Goal: Task Accomplishment & Management: Use online tool/utility

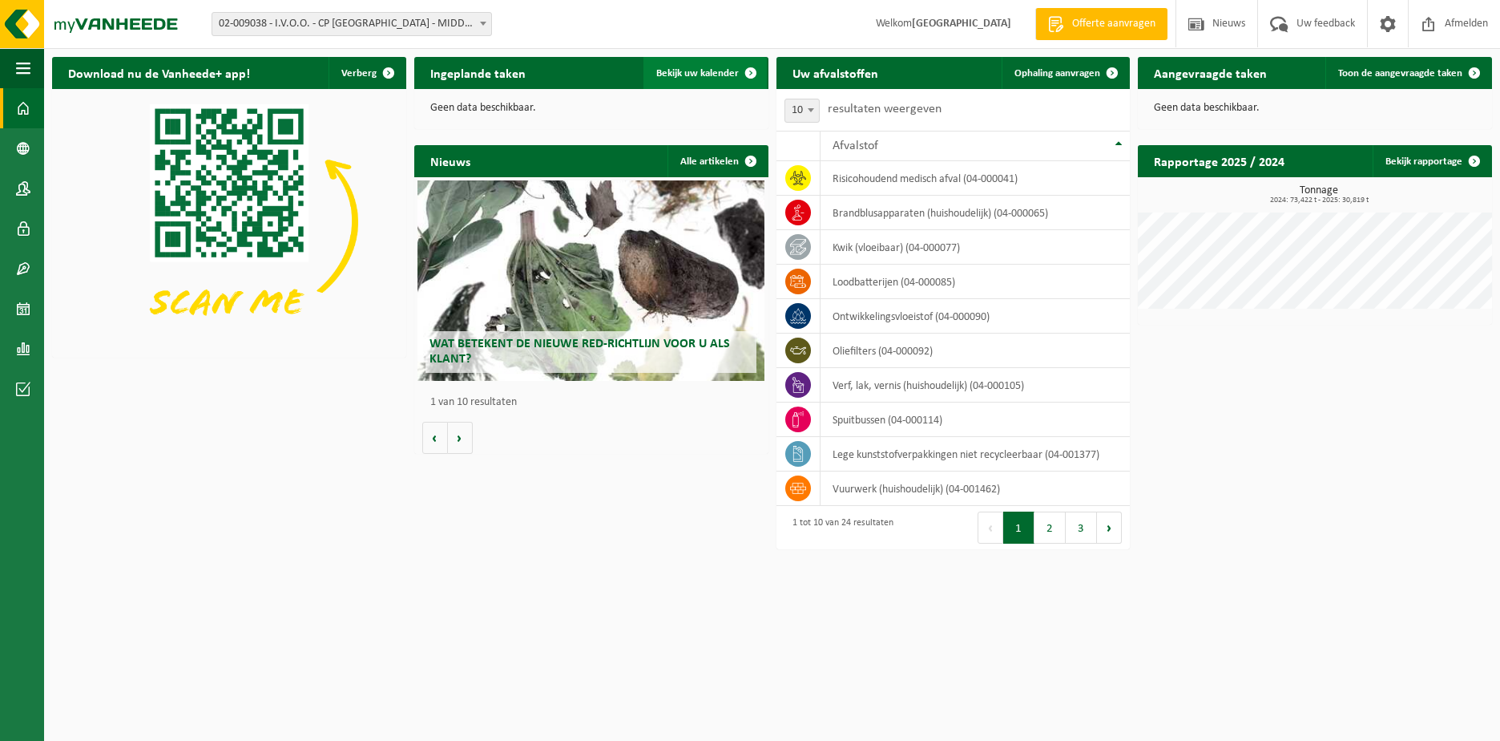
click at [696, 69] on span "Bekijk uw kalender" at bounding box center [697, 73] width 83 height 10
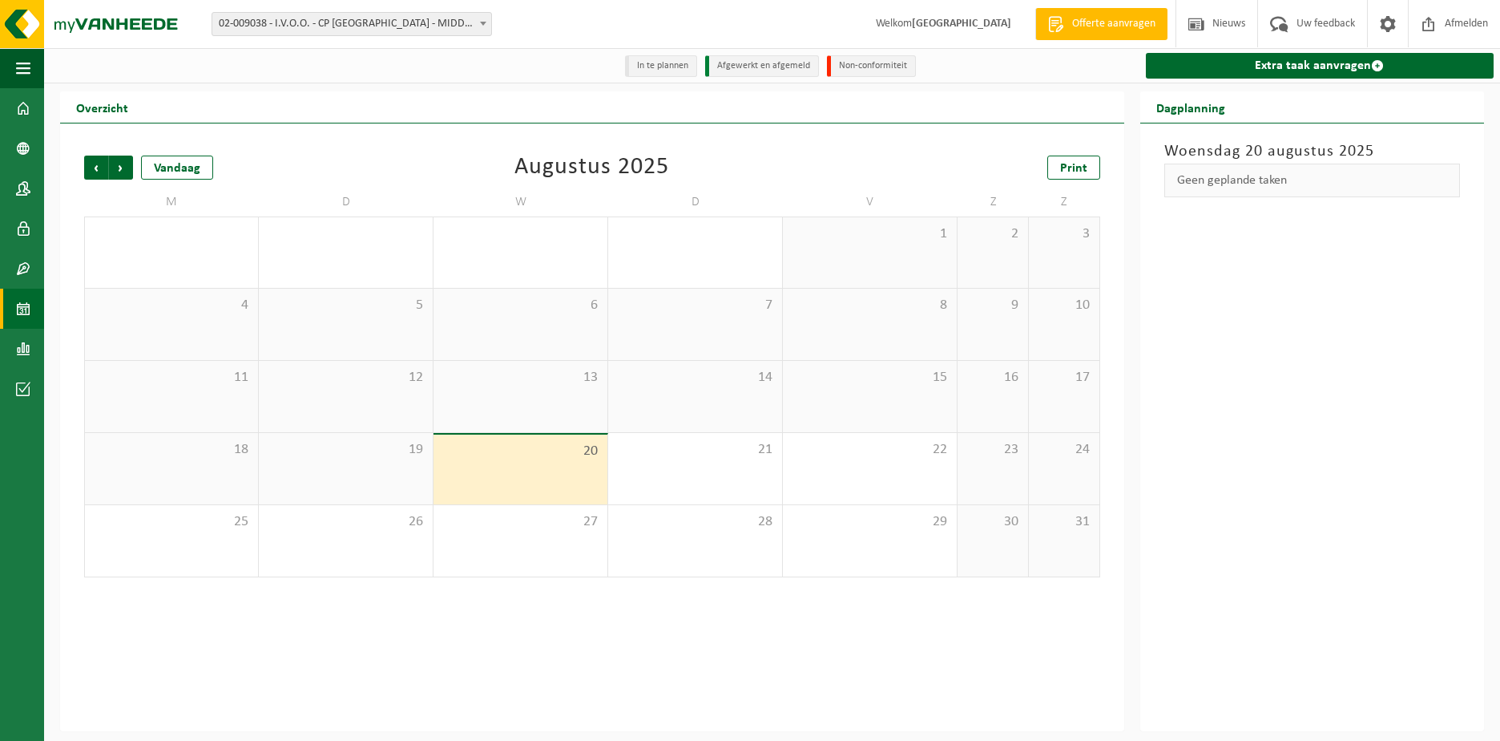
click at [243, 464] on div "18" at bounding box center [171, 468] width 173 height 71
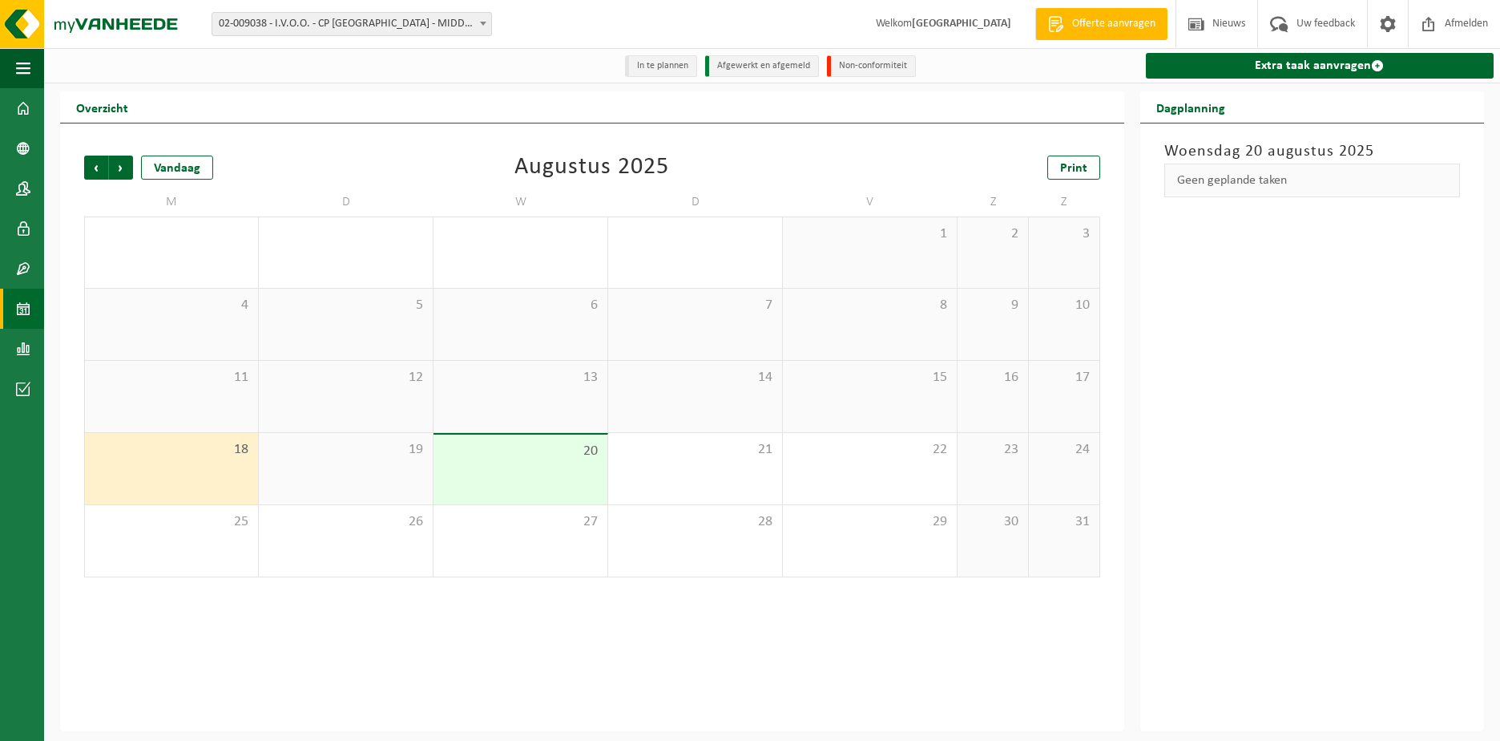
drag, startPoint x: 325, startPoint y: 464, endPoint x: 346, endPoint y: 464, distance: 21.6
click at [325, 464] on div "19" at bounding box center [346, 468] width 174 height 71
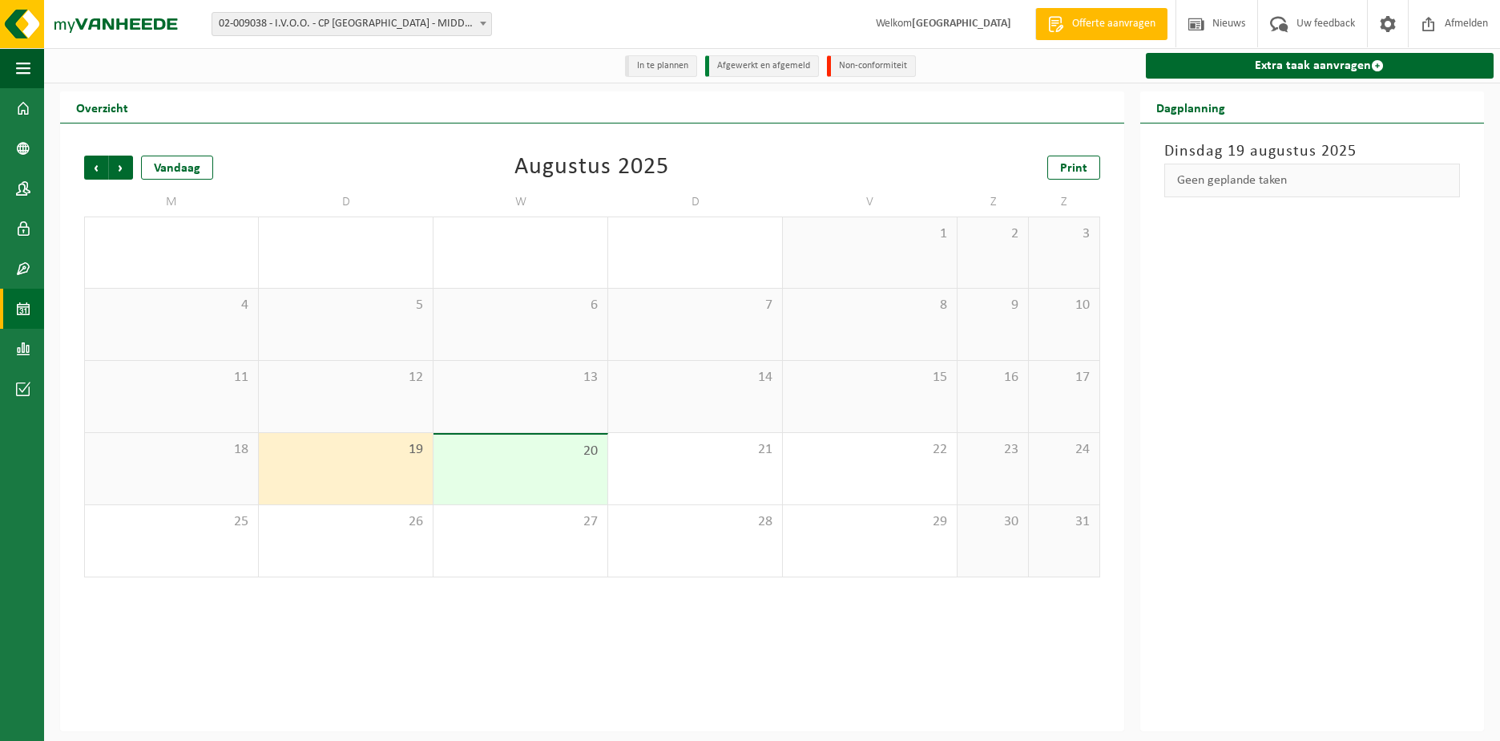
click at [441, 464] on div "20" at bounding box center [521, 469] width 174 height 70
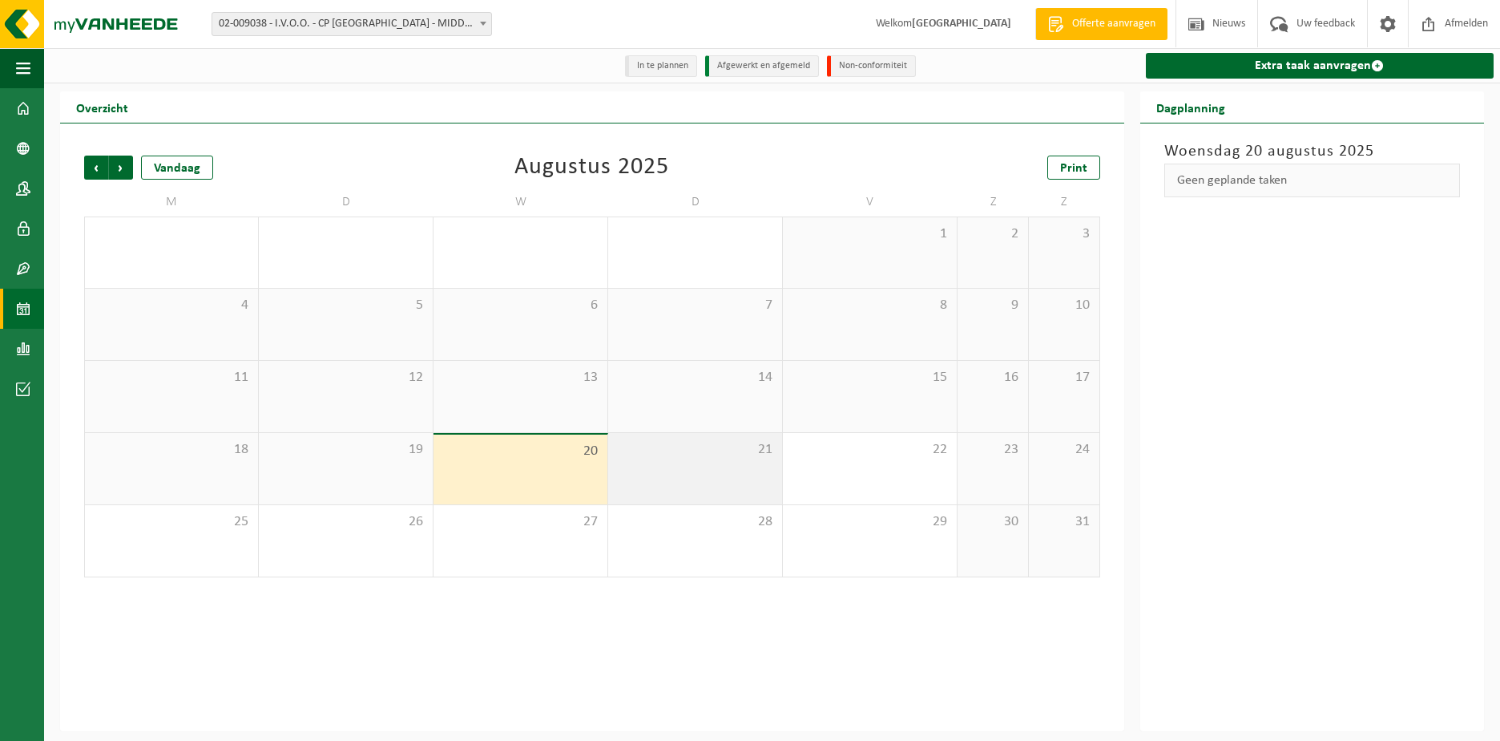
drag, startPoint x: 648, startPoint y: 460, endPoint x: 740, endPoint y: 461, distance: 92.2
click at [650, 460] on div "21" at bounding box center [695, 468] width 174 height 71
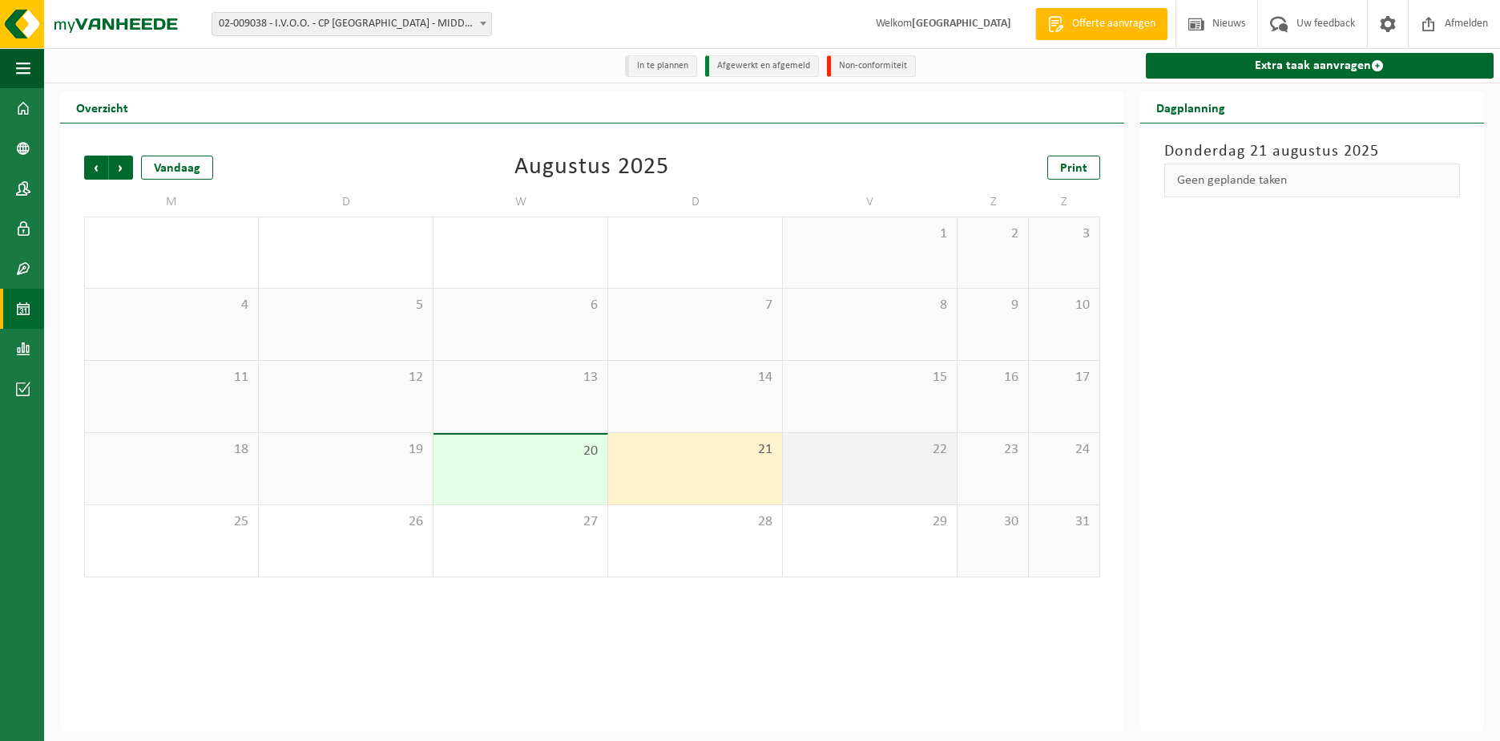
click at [802, 461] on div "22" at bounding box center [870, 468] width 174 height 71
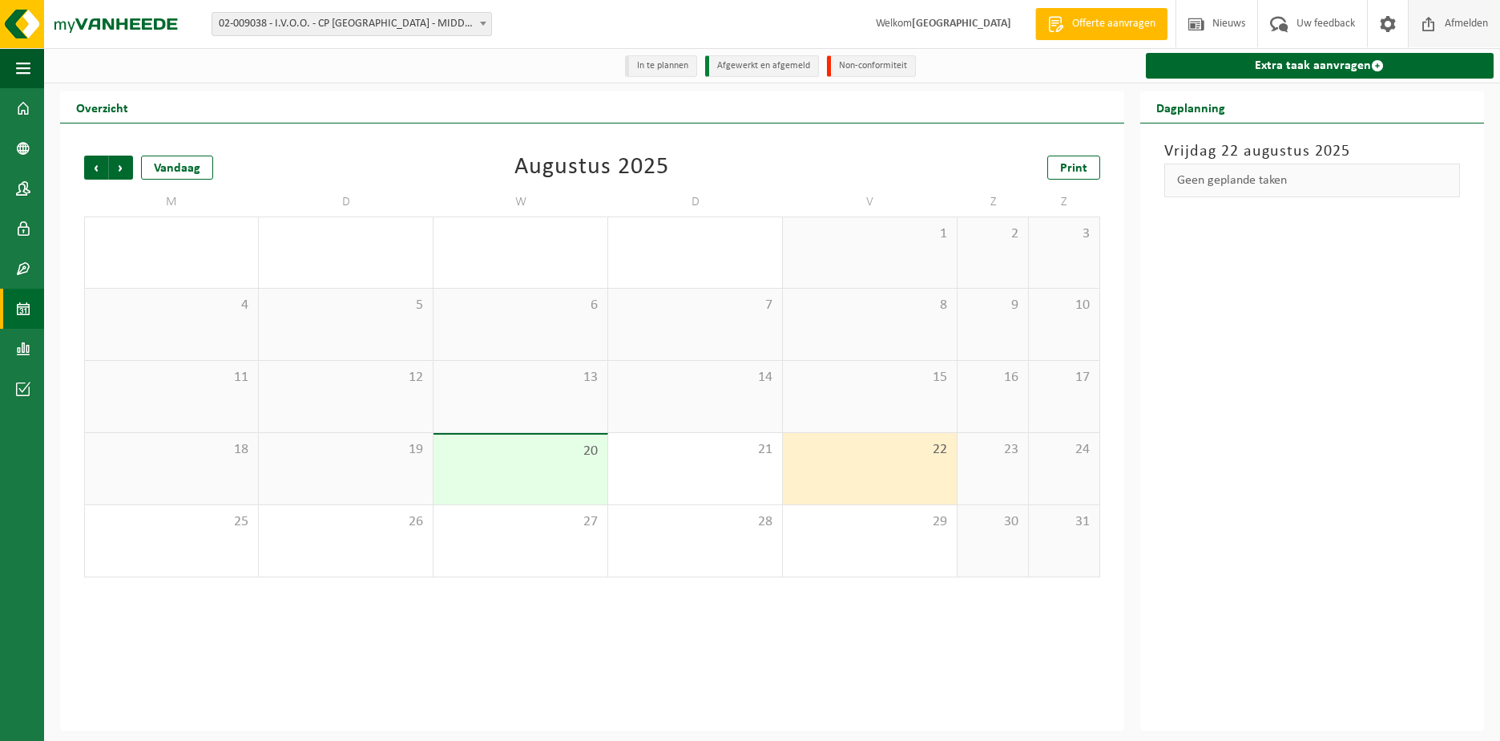
click at [1450, 22] on span "Afmelden" at bounding box center [1466, 23] width 51 height 47
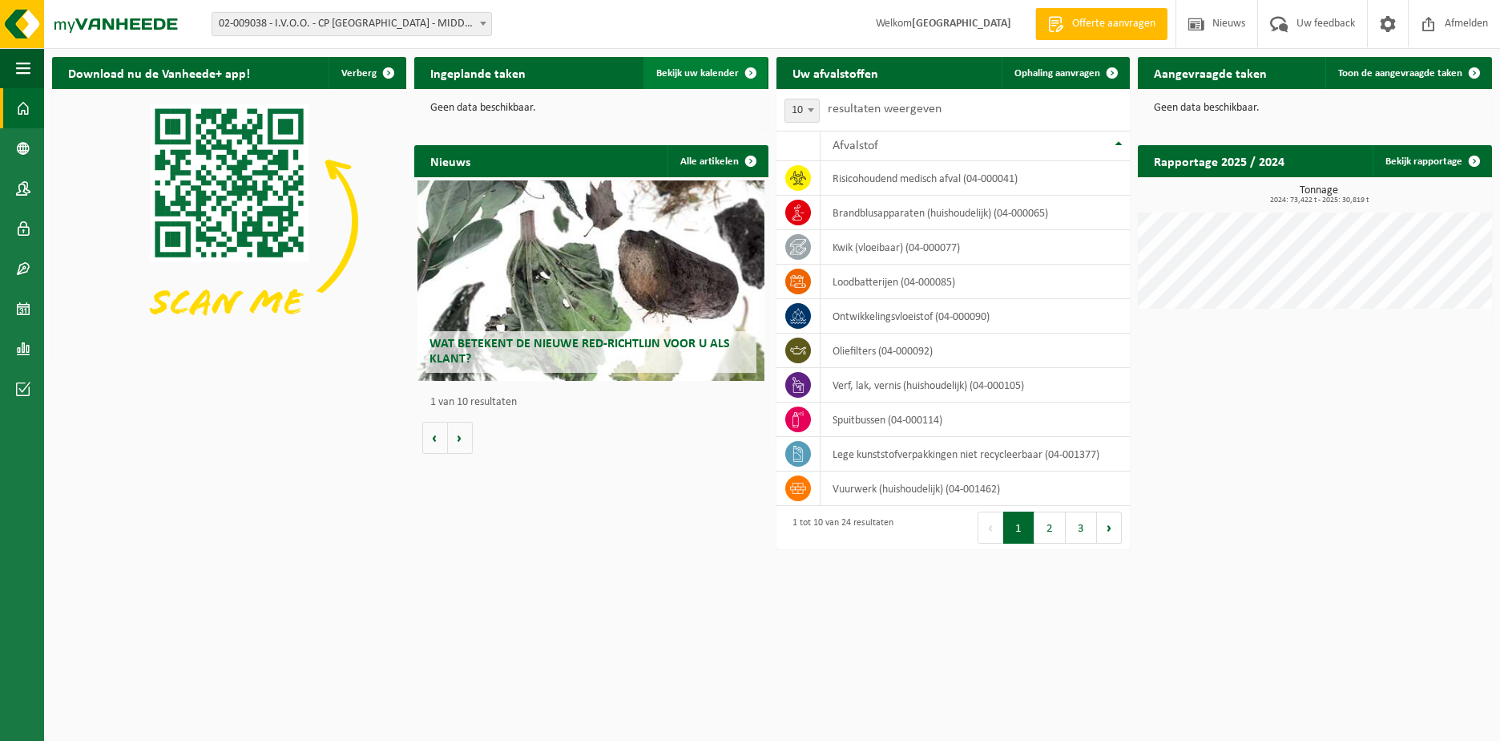
click at [673, 72] on span "Bekijk uw kalender" at bounding box center [697, 73] width 83 height 10
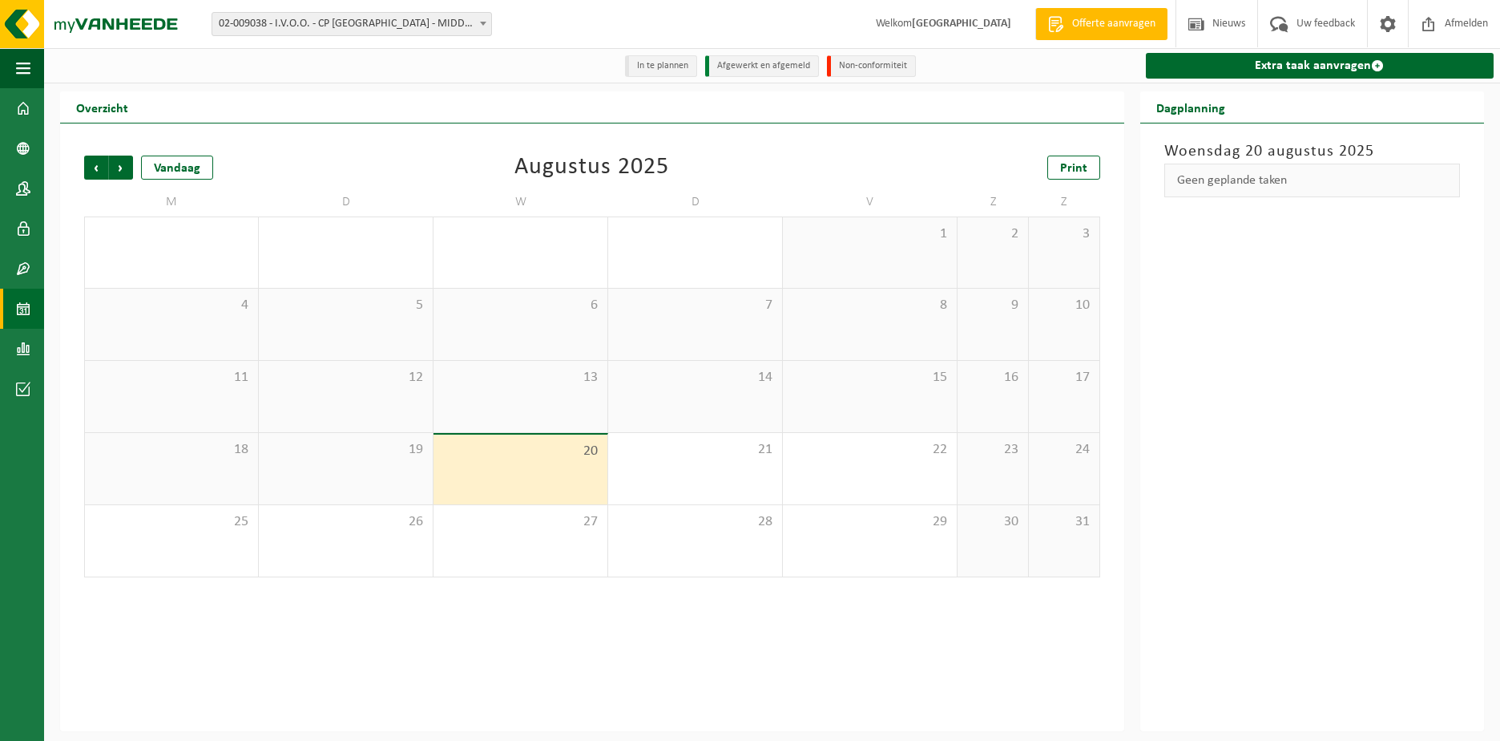
click at [390, 460] on div "19" at bounding box center [346, 468] width 174 height 71
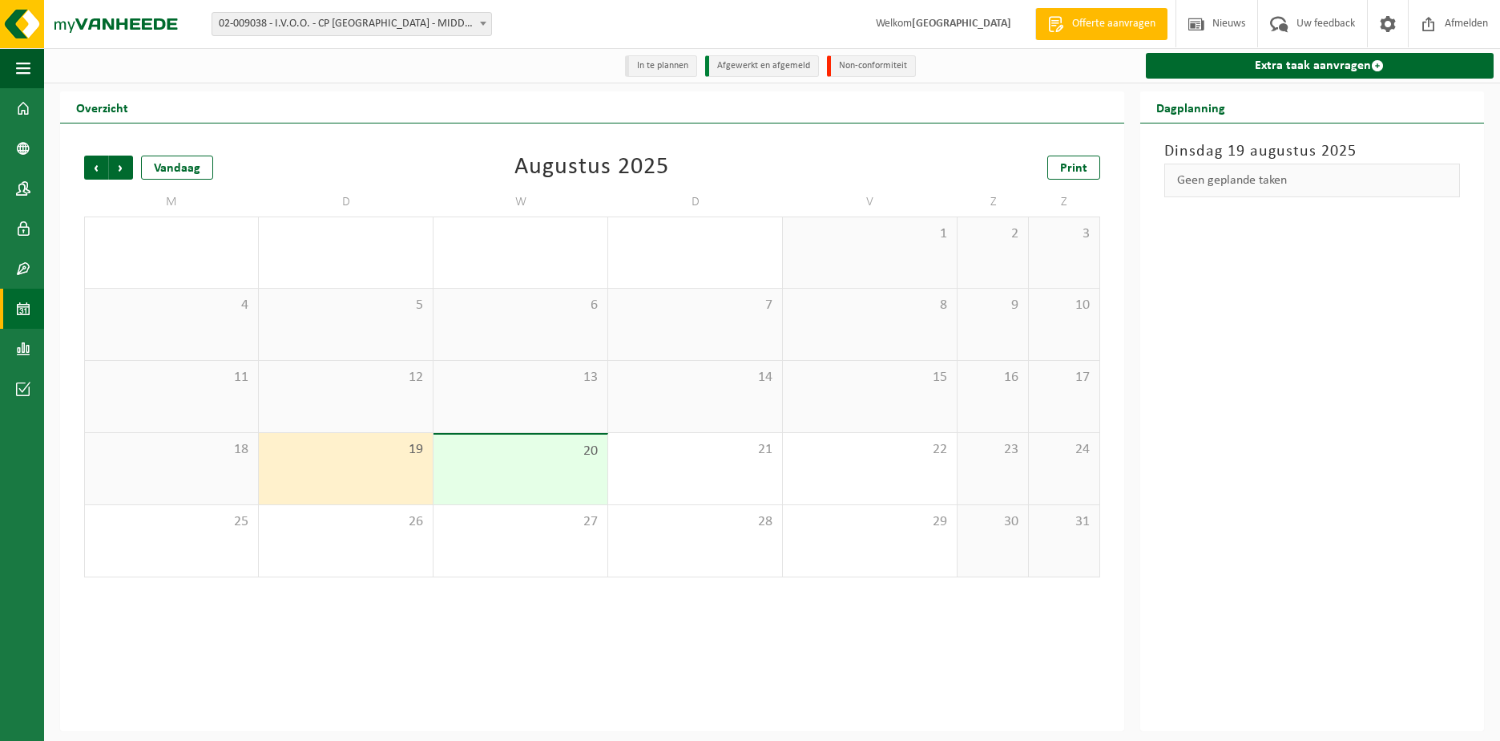
click at [509, 451] on span "20" at bounding box center [521, 451] width 158 height 18
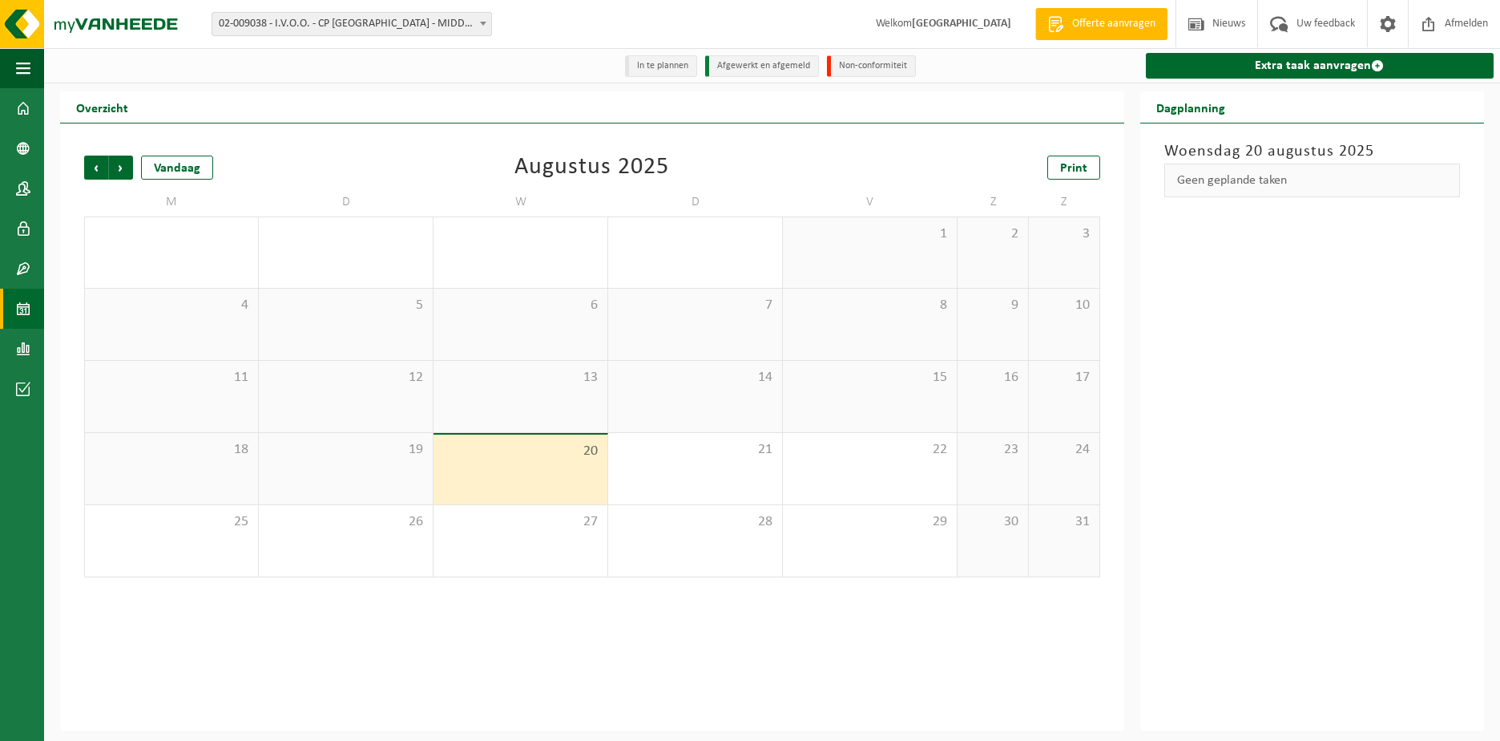
click at [1440, 406] on div "Woensdag 20 augustus 2025 Geen geplande taken" at bounding box center [1312, 426] width 344 height 607
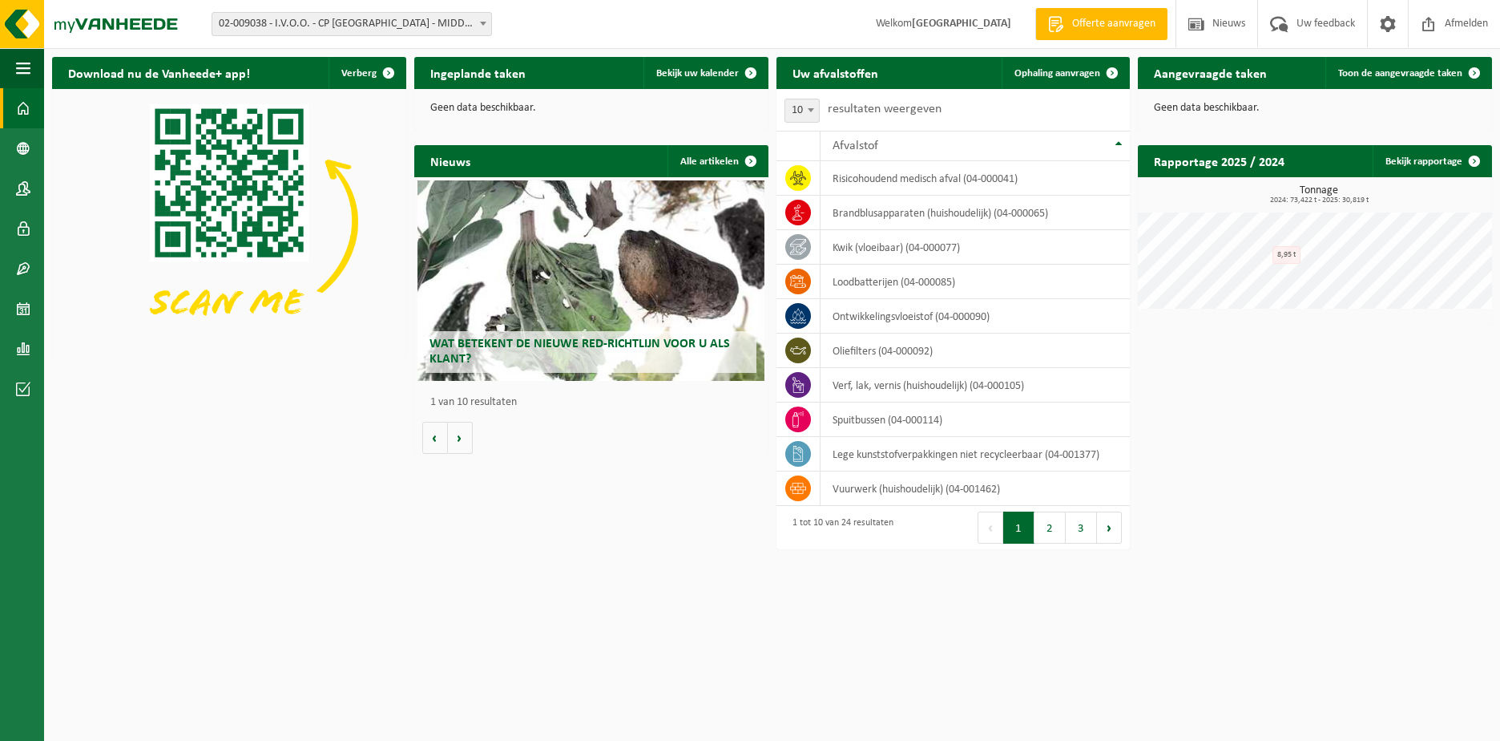
click at [569, 65] on div "Ingeplande taken Bekijk uw kalender" at bounding box center [591, 73] width 354 height 32
click at [828, 74] on h2 "Uw afvalstoffen" at bounding box center [836, 72] width 118 height 31
click at [1077, 75] on span "Ophaling aanvragen" at bounding box center [1058, 73] width 86 height 10
click at [1401, 67] on link "Toon de aangevraagde taken" at bounding box center [1408, 73] width 165 height 32
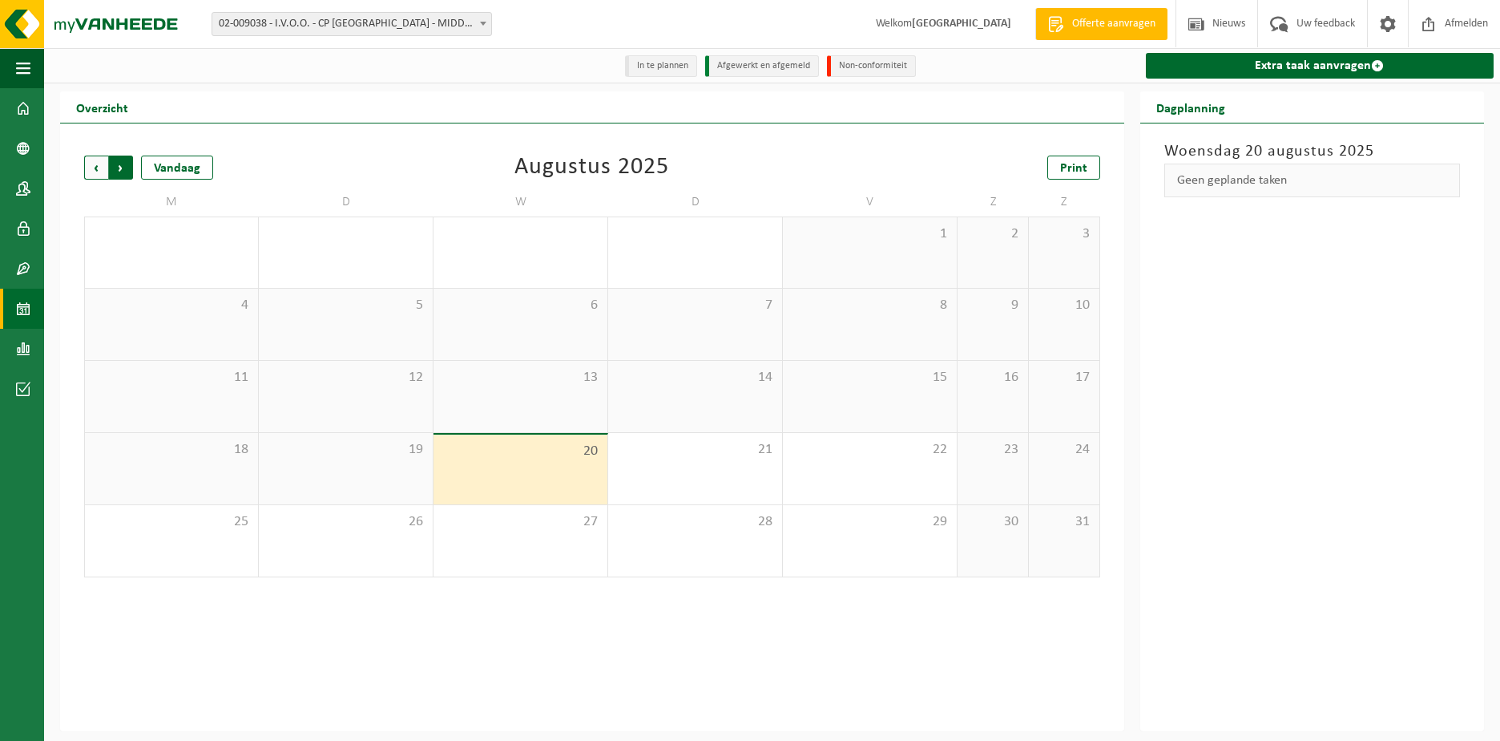
click at [92, 170] on span "Vorige" at bounding box center [96, 167] width 24 height 24
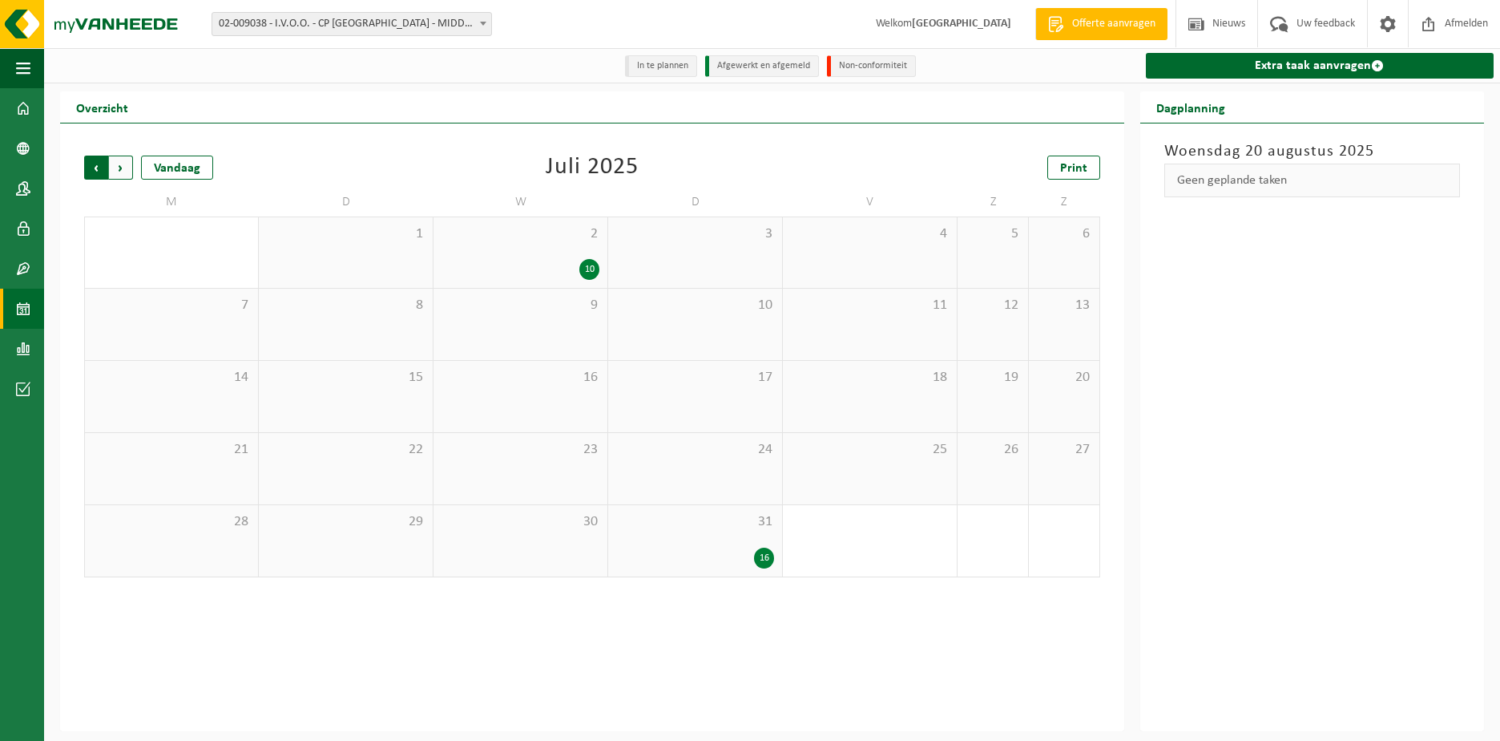
click at [124, 163] on span "Volgende" at bounding box center [121, 167] width 24 height 24
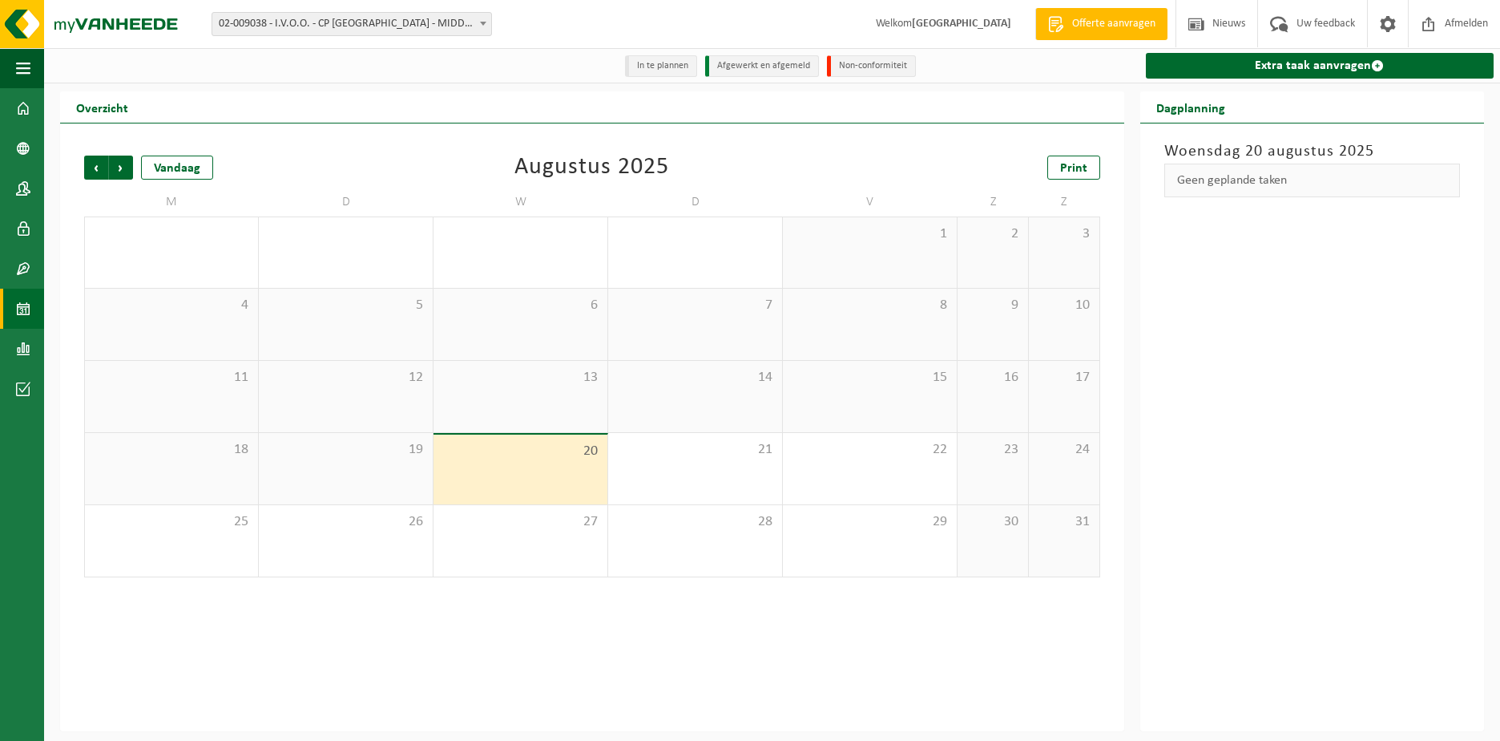
click at [1294, 375] on div "[DATE] Geen geplande taken" at bounding box center [1312, 426] width 344 height 607
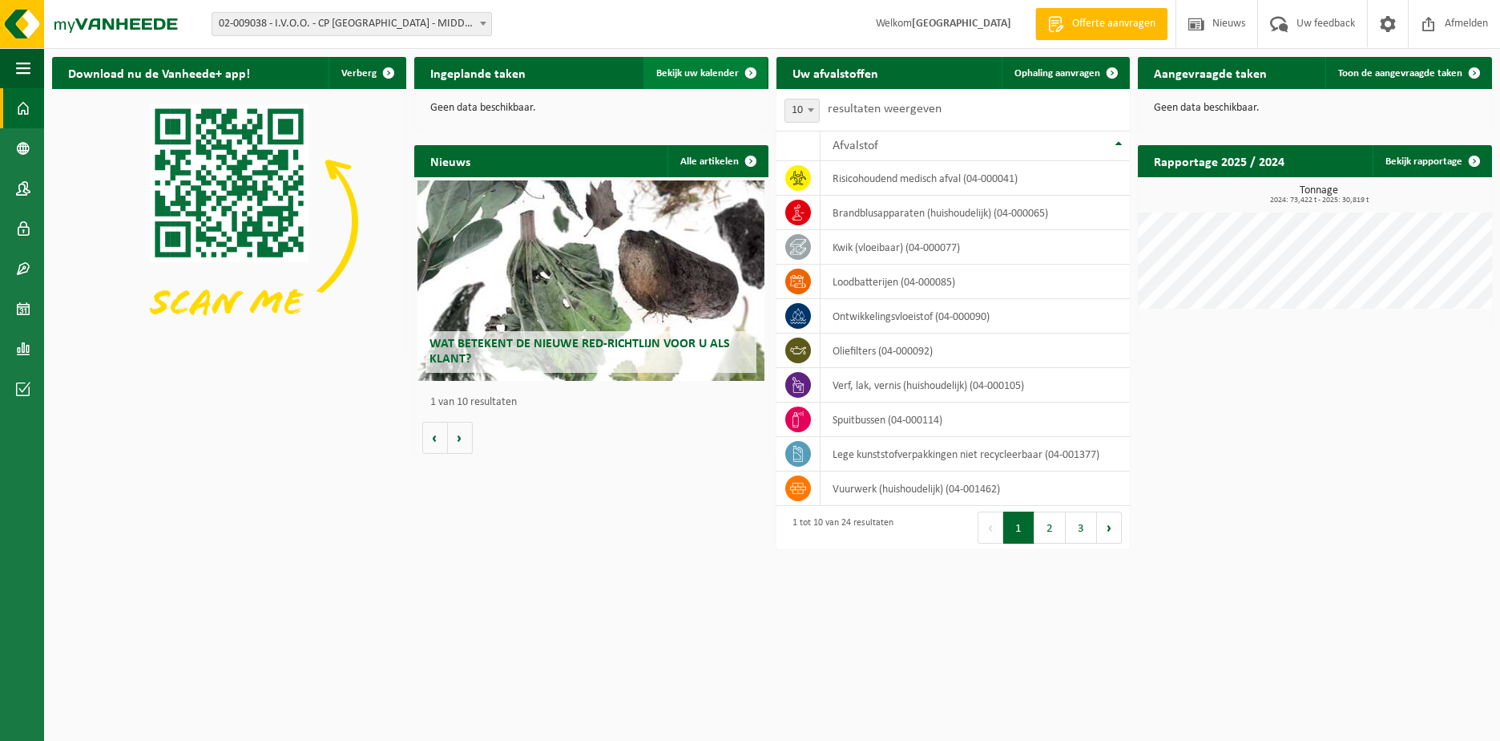
click at [686, 75] on span "Bekijk uw kalender" at bounding box center [697, 73] width 83 height 10
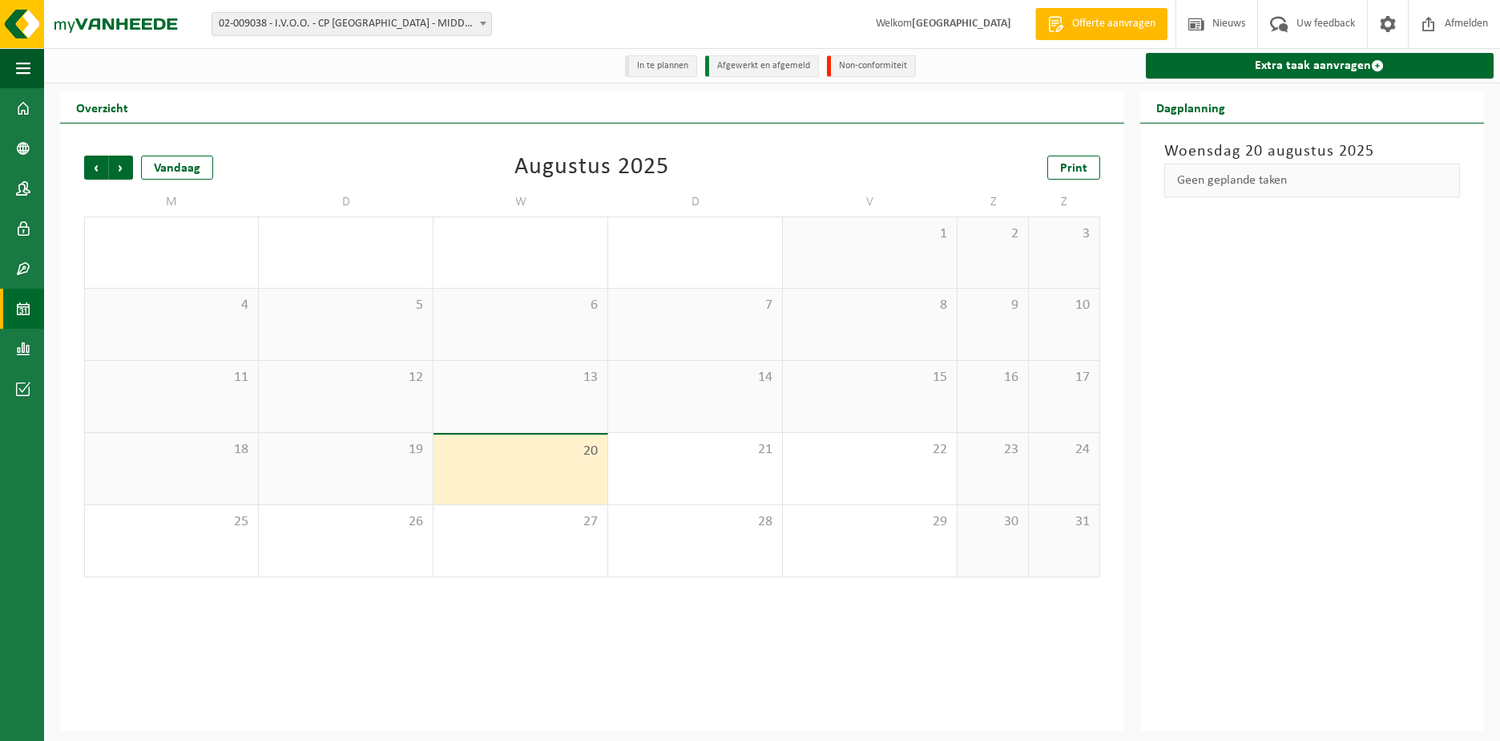
click at [384, 474] on div "19" at bounding box center [346, 468] width 174 height 71
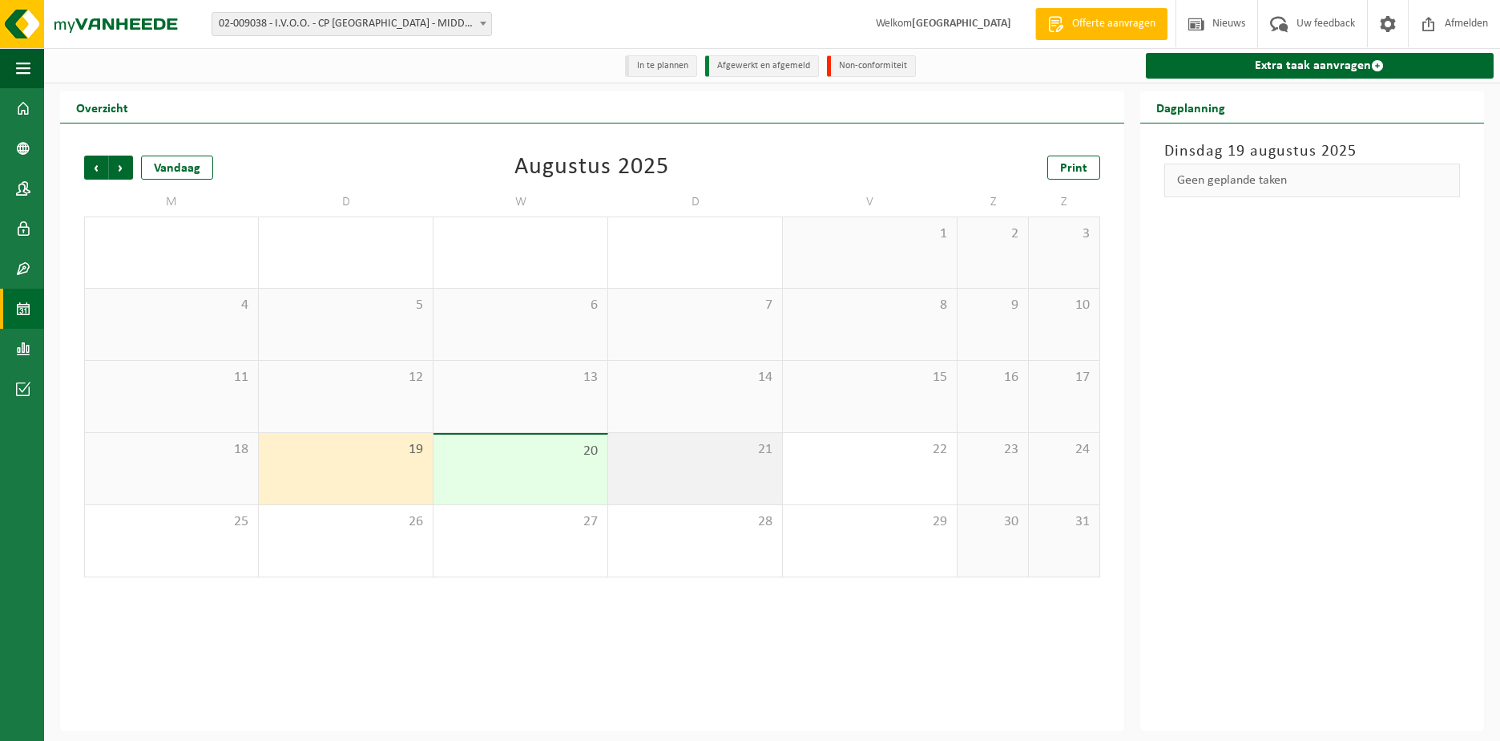
click at [759, 464] on div "21" at bounding box center [695, 468] width 174 height 71
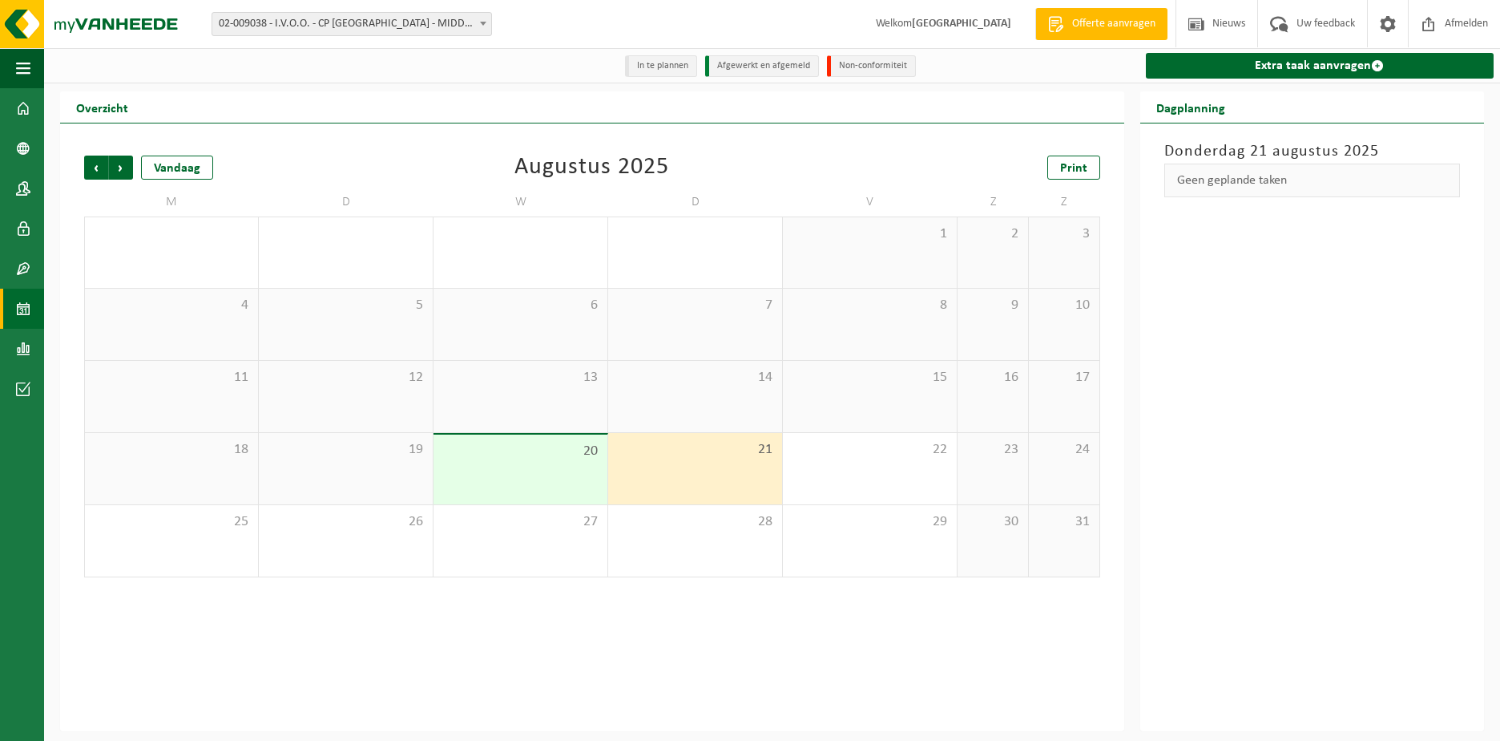
click at [208, 464] on div "18" at bounding box center [171, 468] width 173 height 71
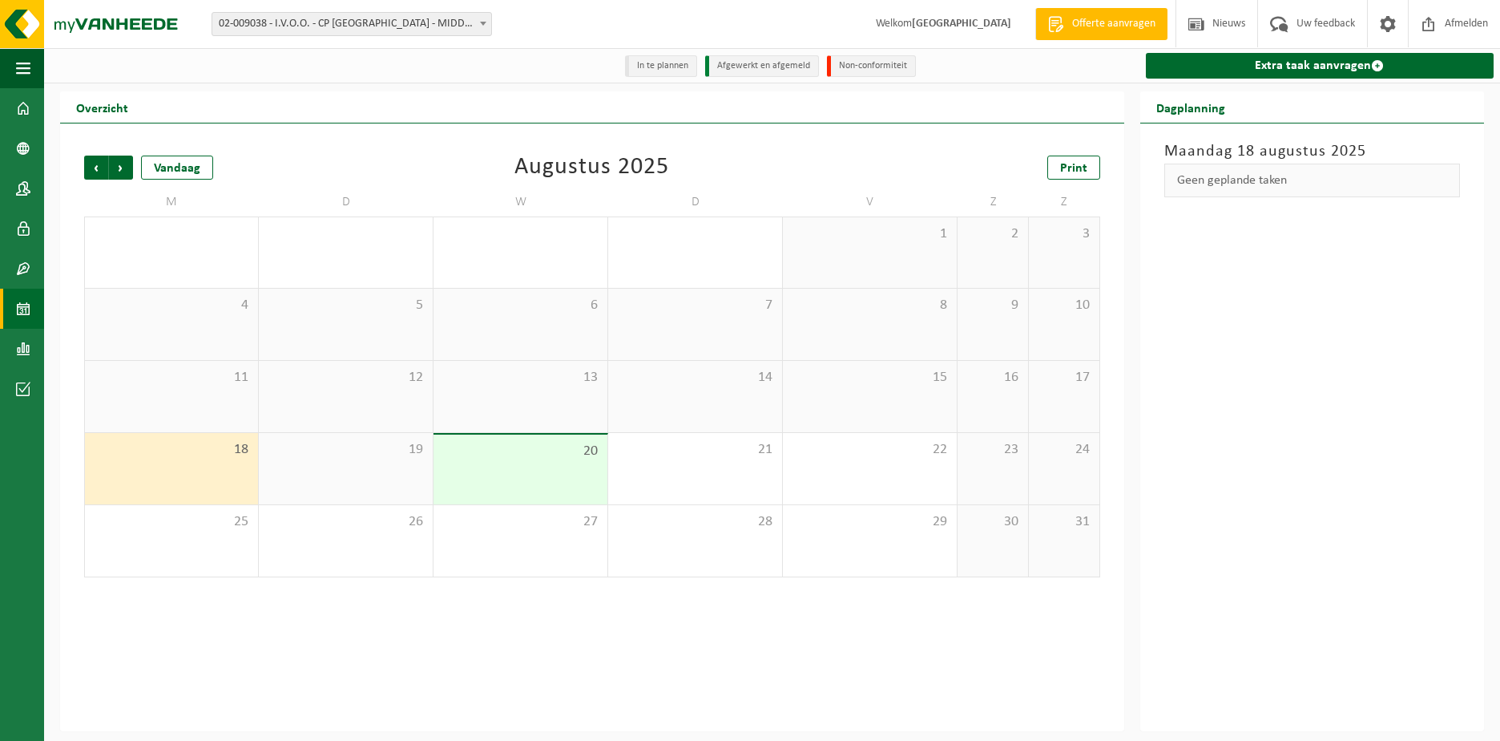
click at [341, 454] on span "19" at bounding box center [346, 450] width 158 height 18
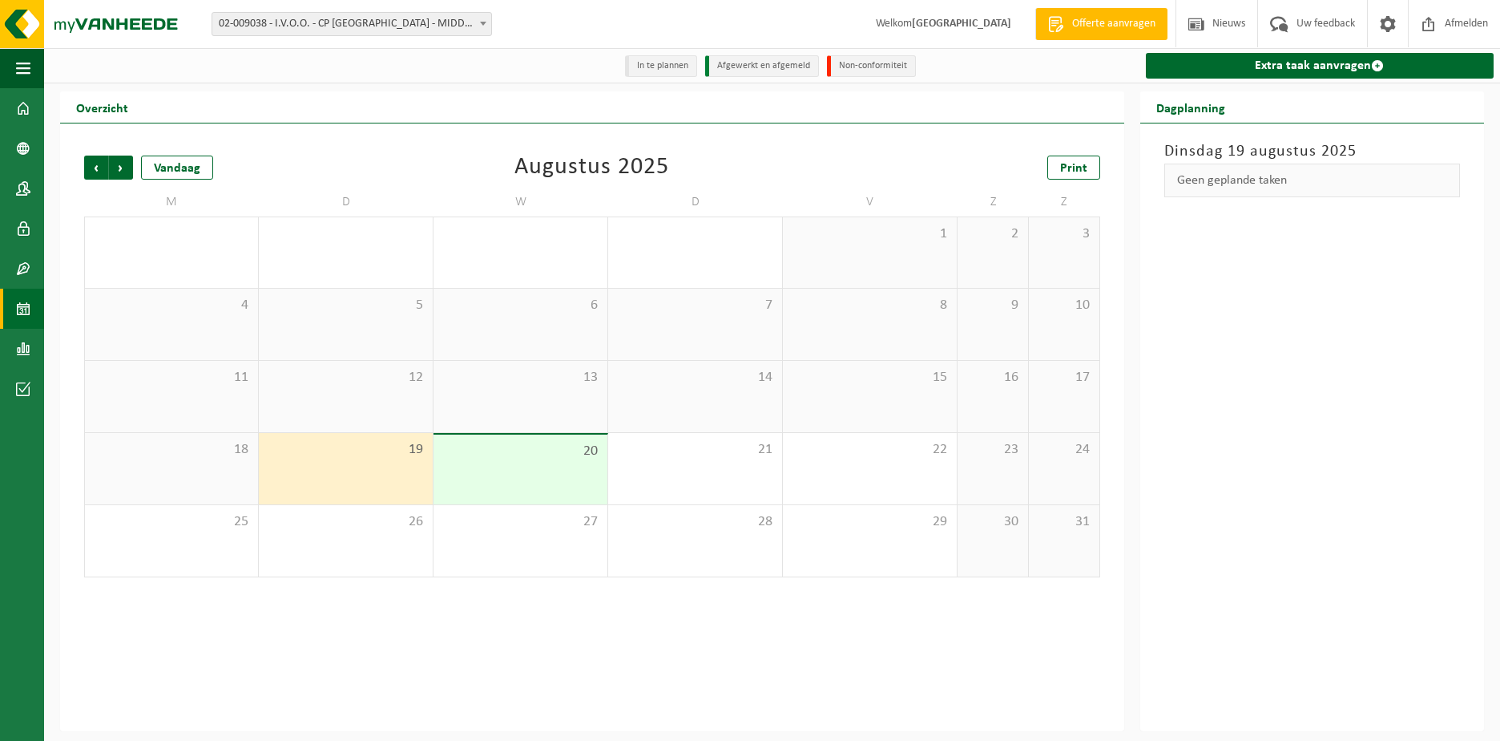
click at [514, 459] on span "20" at bounding box center [521, 451] width 158 height 18
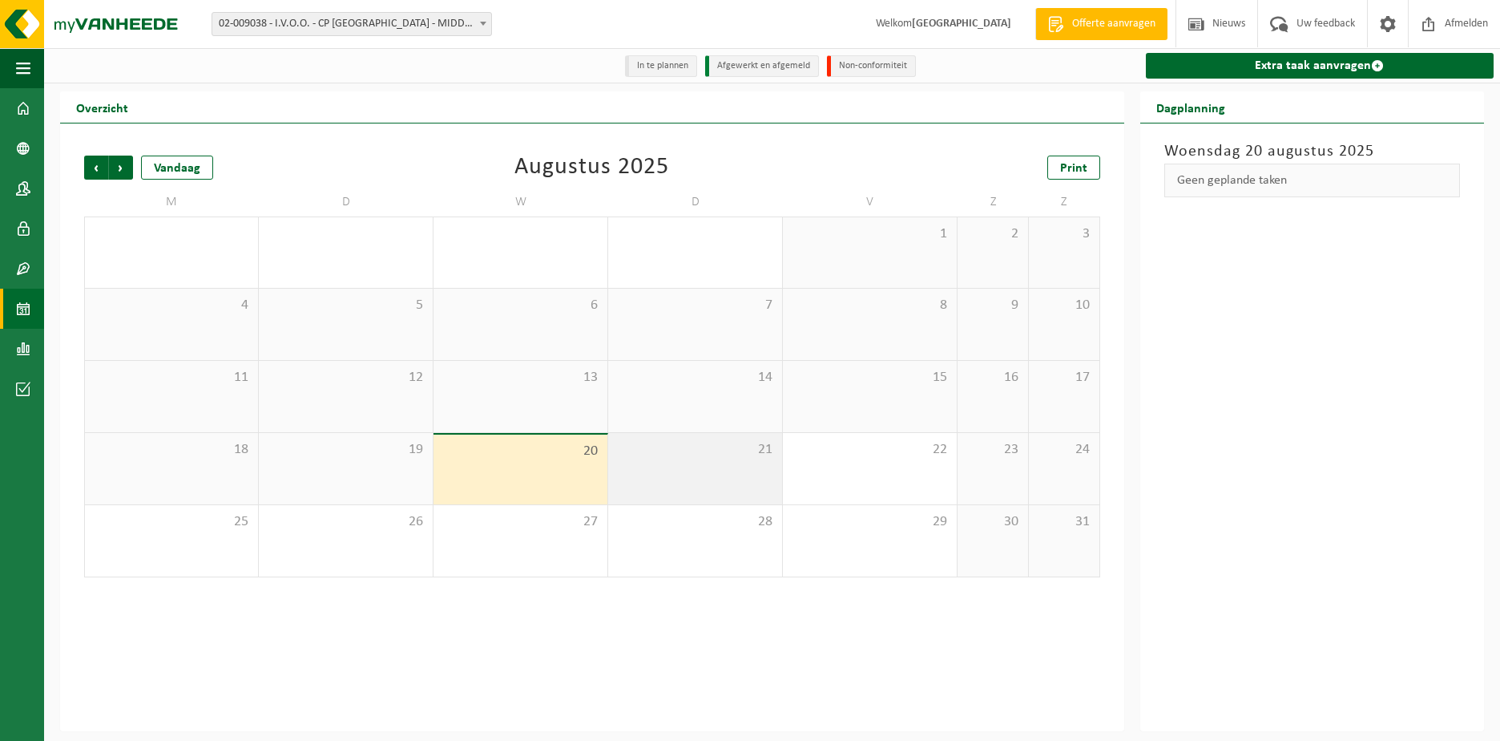
click at [665, 458] on span "21" at bounding box center [695, 450] width 158 height 18
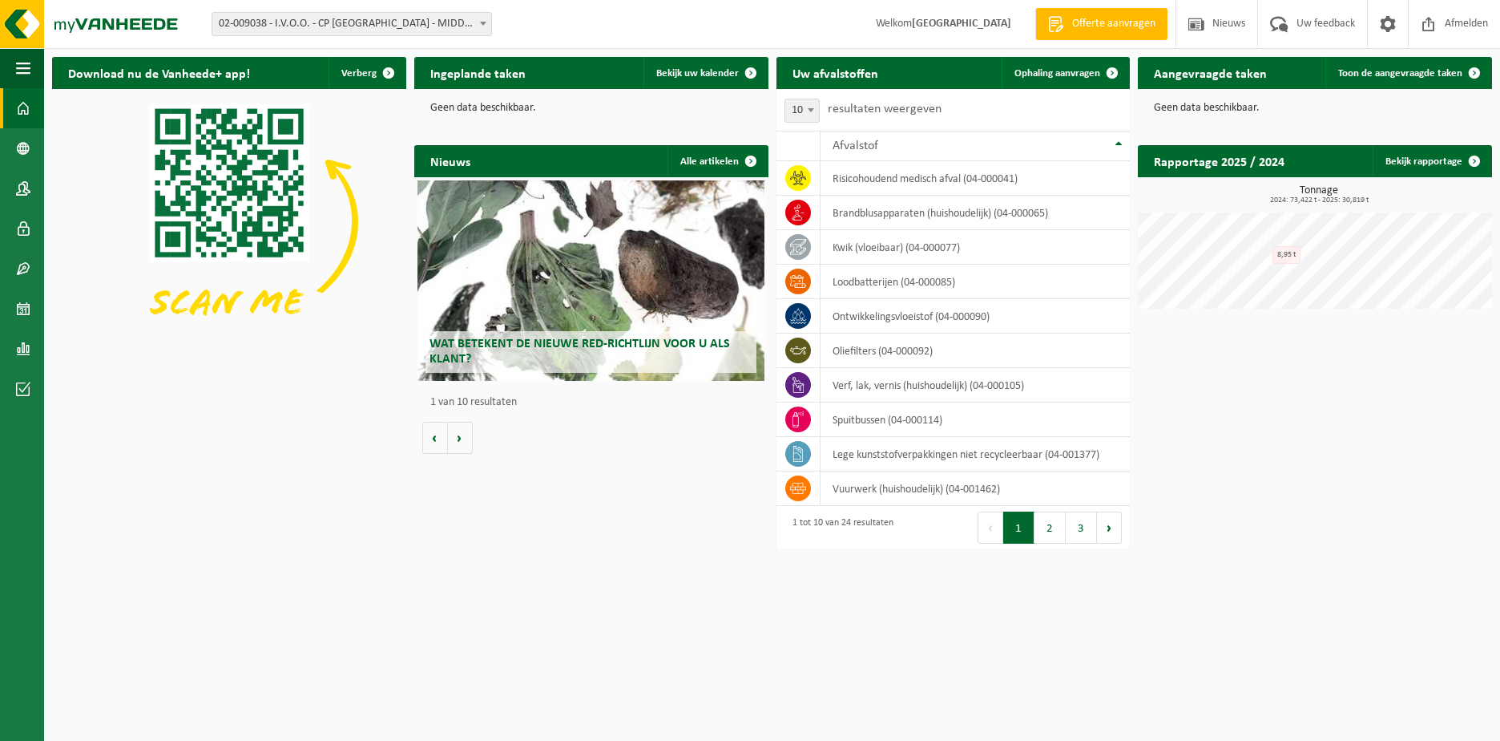
click at [1223, 73] on h2 "Aangevraagde taken" at bounding box center [1210, 72] width 145 height 31
click at [1384, 74] on span "Toon de aangevraagde taken" at bounding box center [1400, 73] width 124 height 10
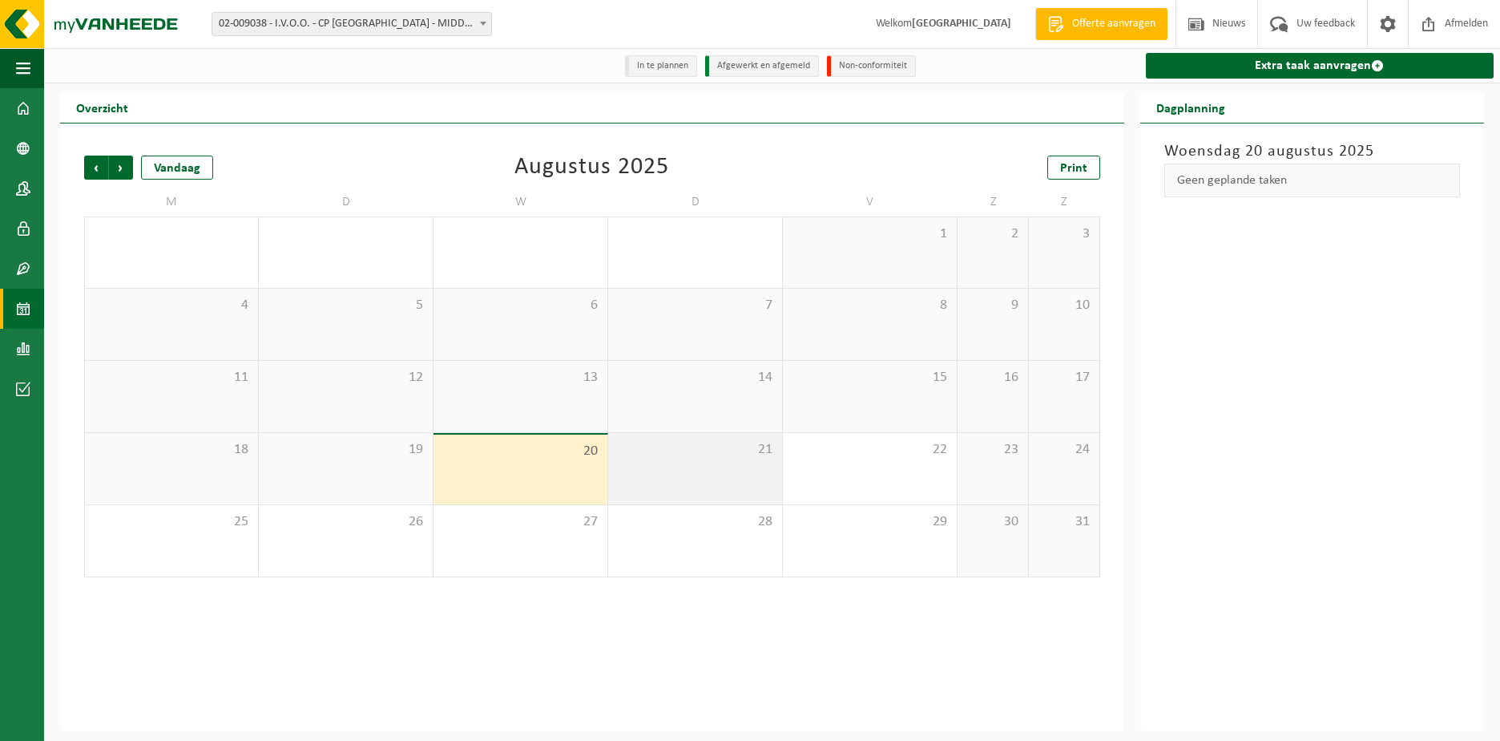
click at [706, 470] on div "21" at bounding box center [695, 468] width 174 height 71
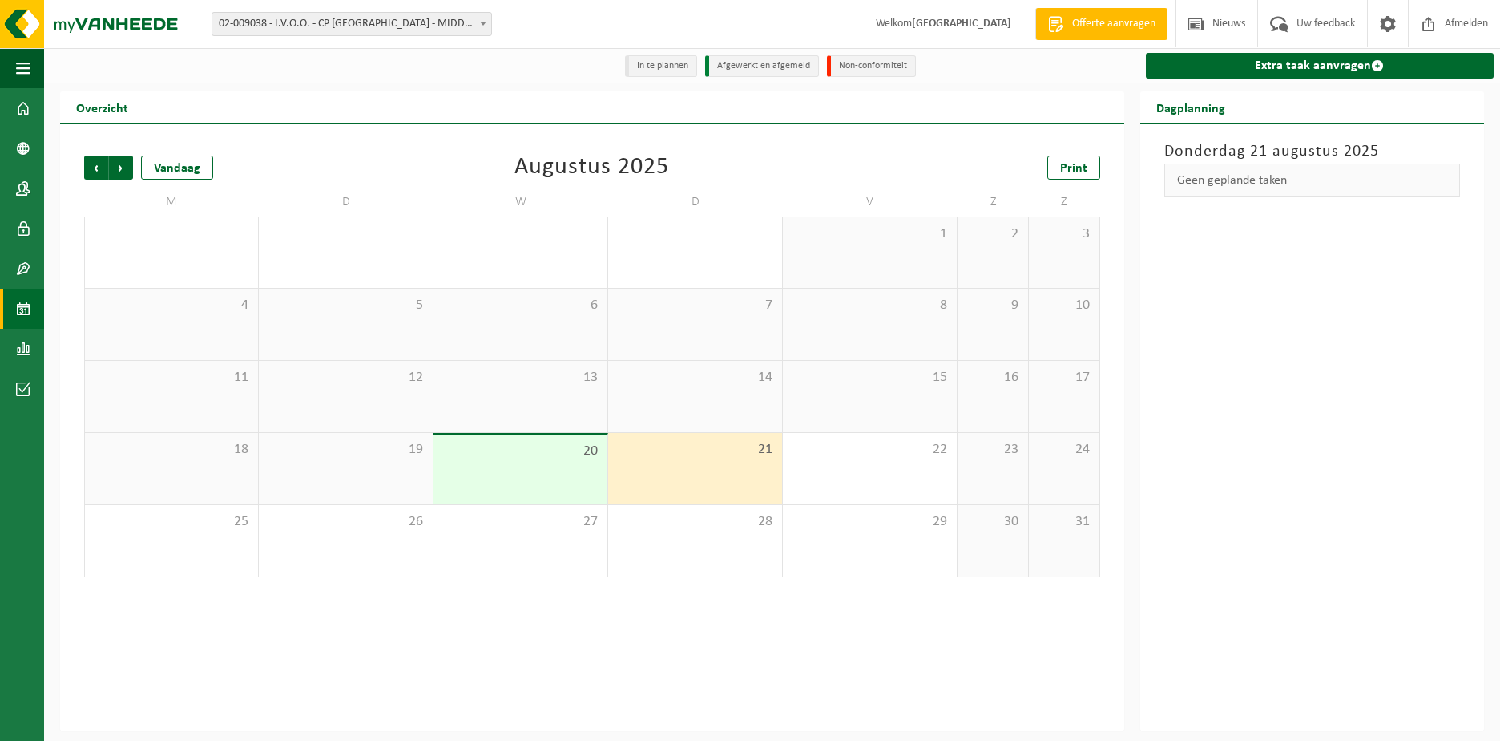
click at [379, 475] on div "19" at bounding box center [346, 468] width 174 height 71
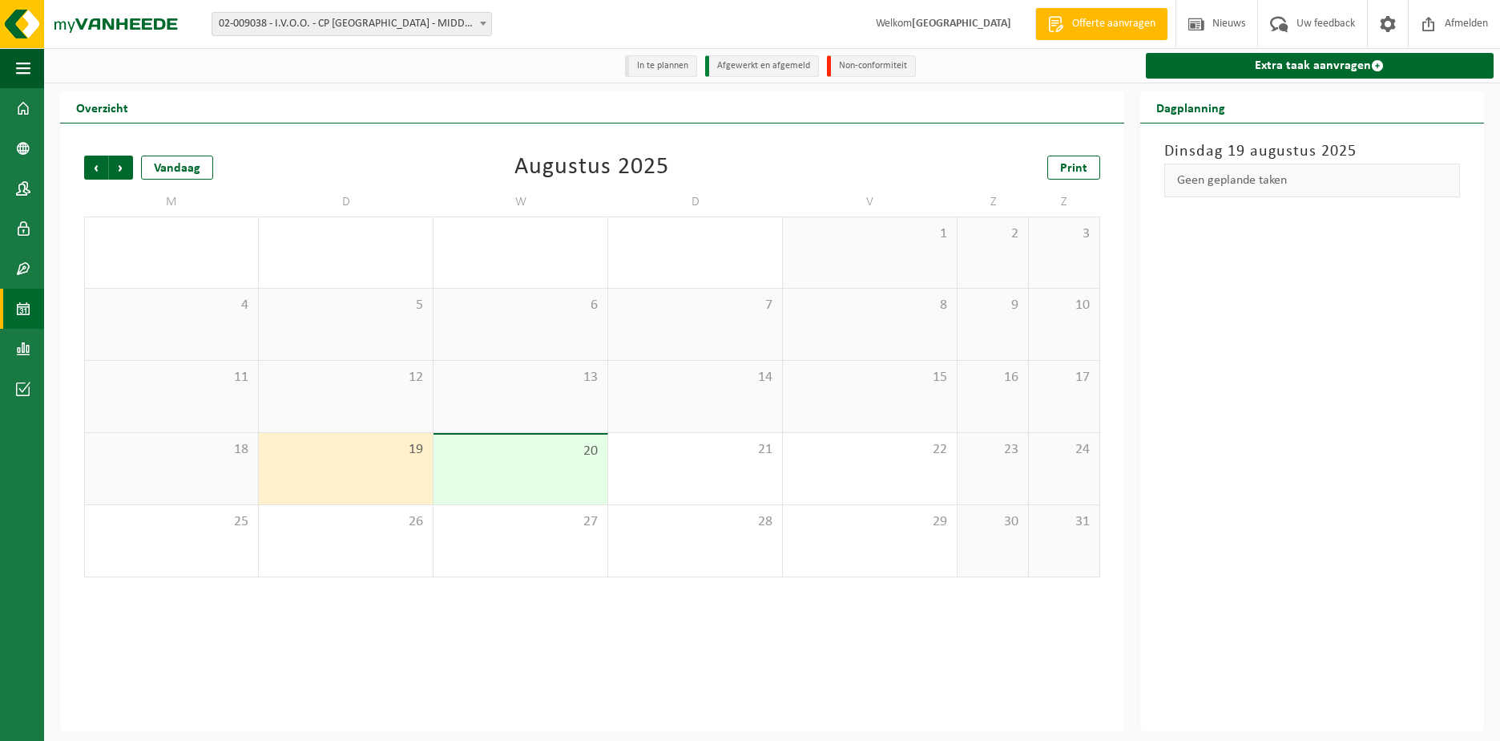
click at [155, 474] on div "18" at bounding box center [171, 468] width 173 height 71
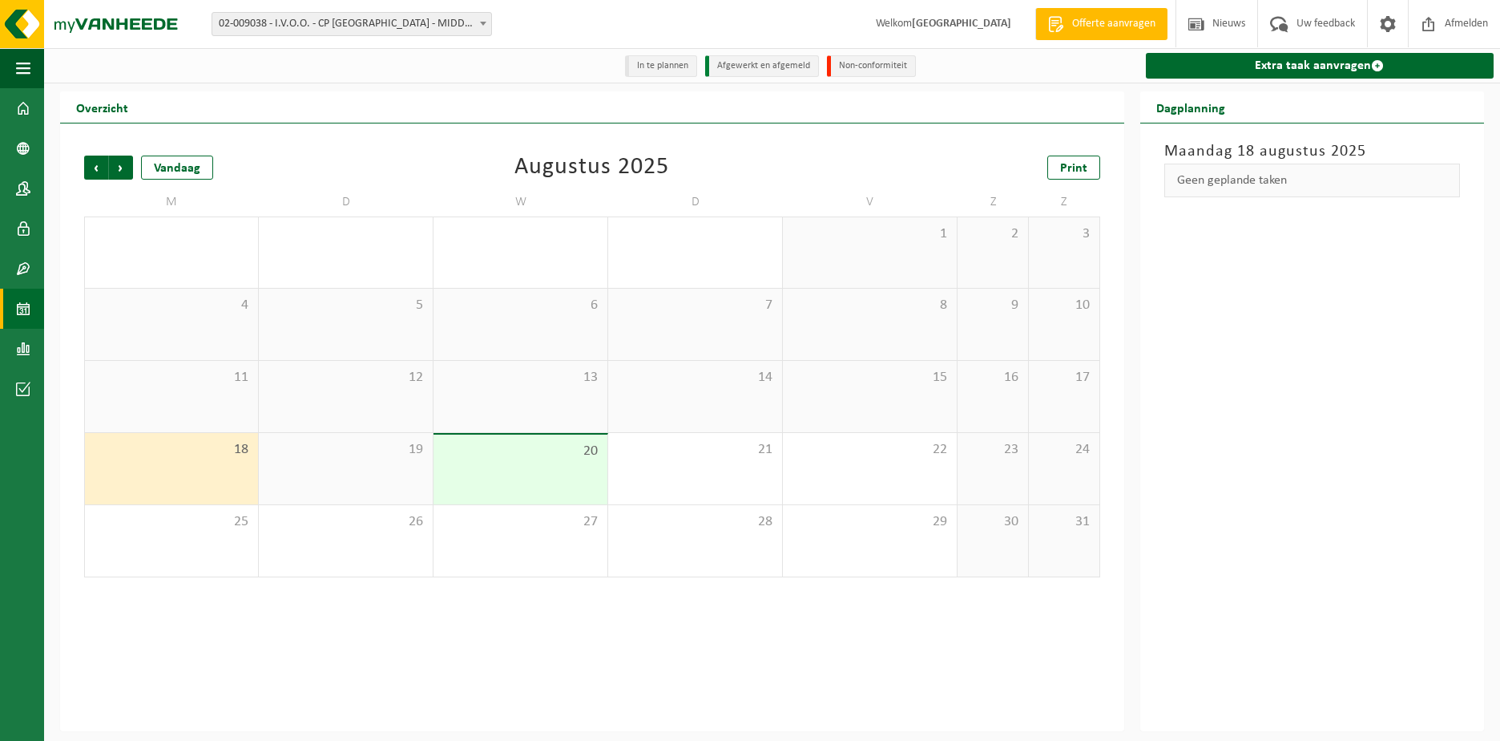
click at [261, 466] on div "19" at bounding box center [346, 468] width 174 height 71
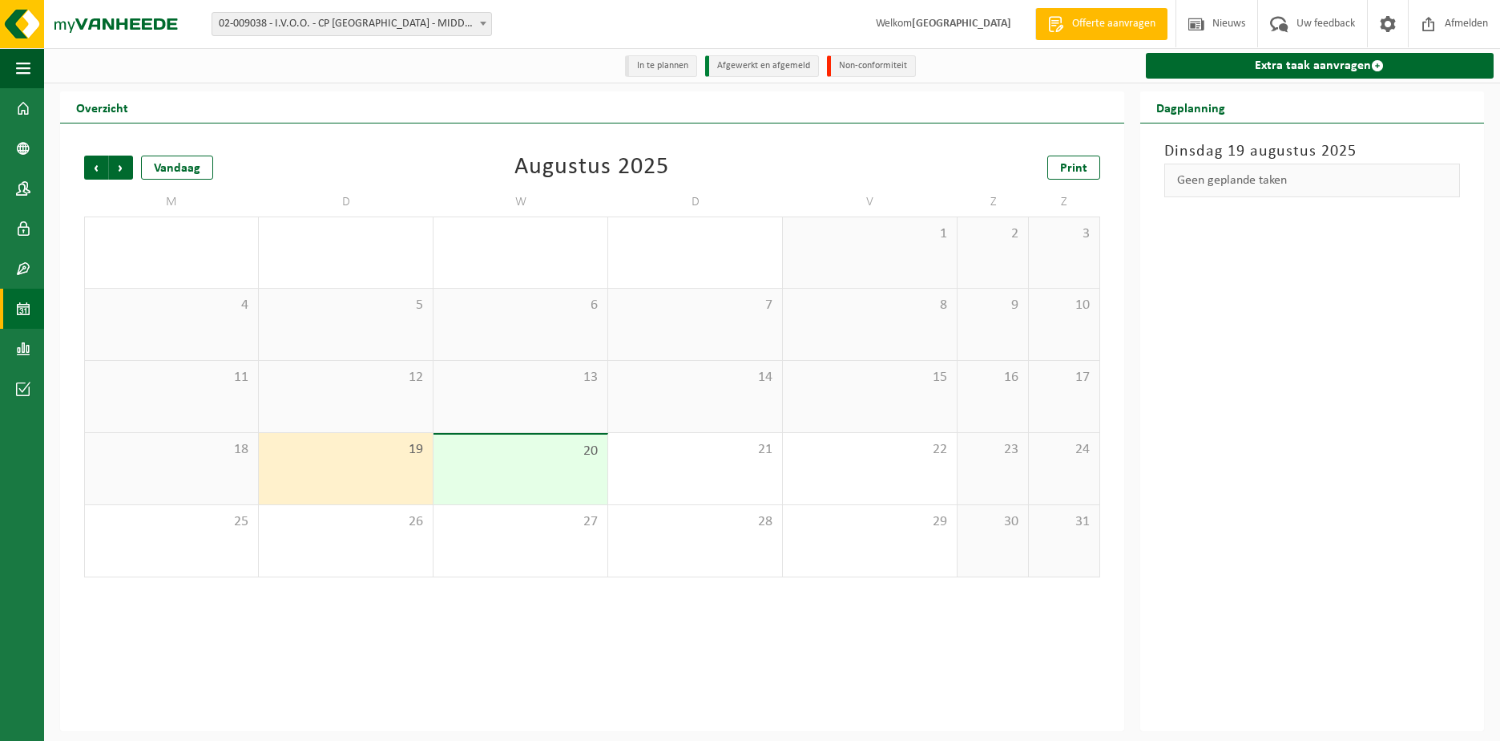
click at [537, 435] on div "20" at bounding box center [521, 469] width 174 height 70
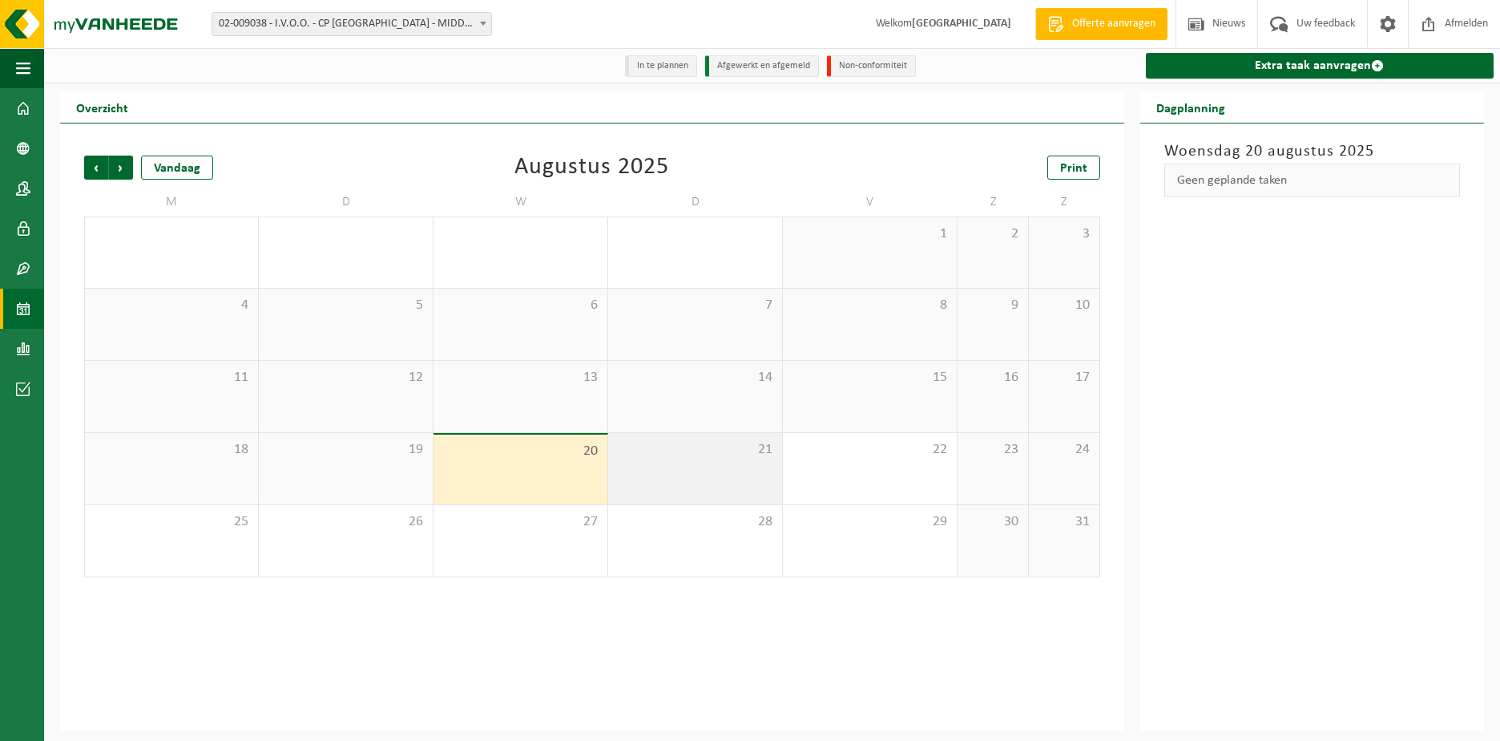
click at [652, 469] on div "21" at bounding box center [695, 468] width 174 height 71
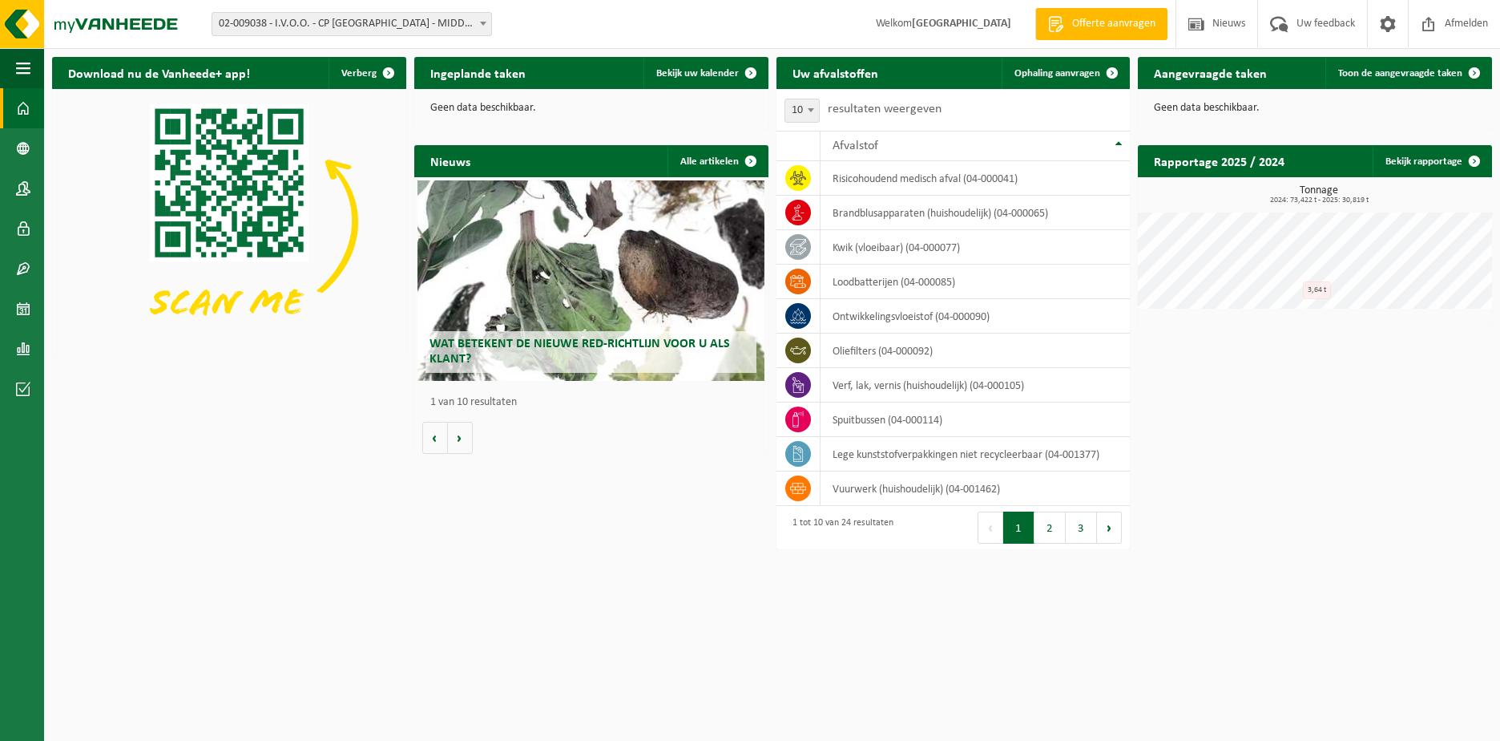
click at [464, 81] on h2 "Ingeplande taken" at bounding box center [477, 72] width 127 height 31
click at [680, 76] on span "Bekijk uw kalender" at bounding box center [697, 73] width 83 height 10
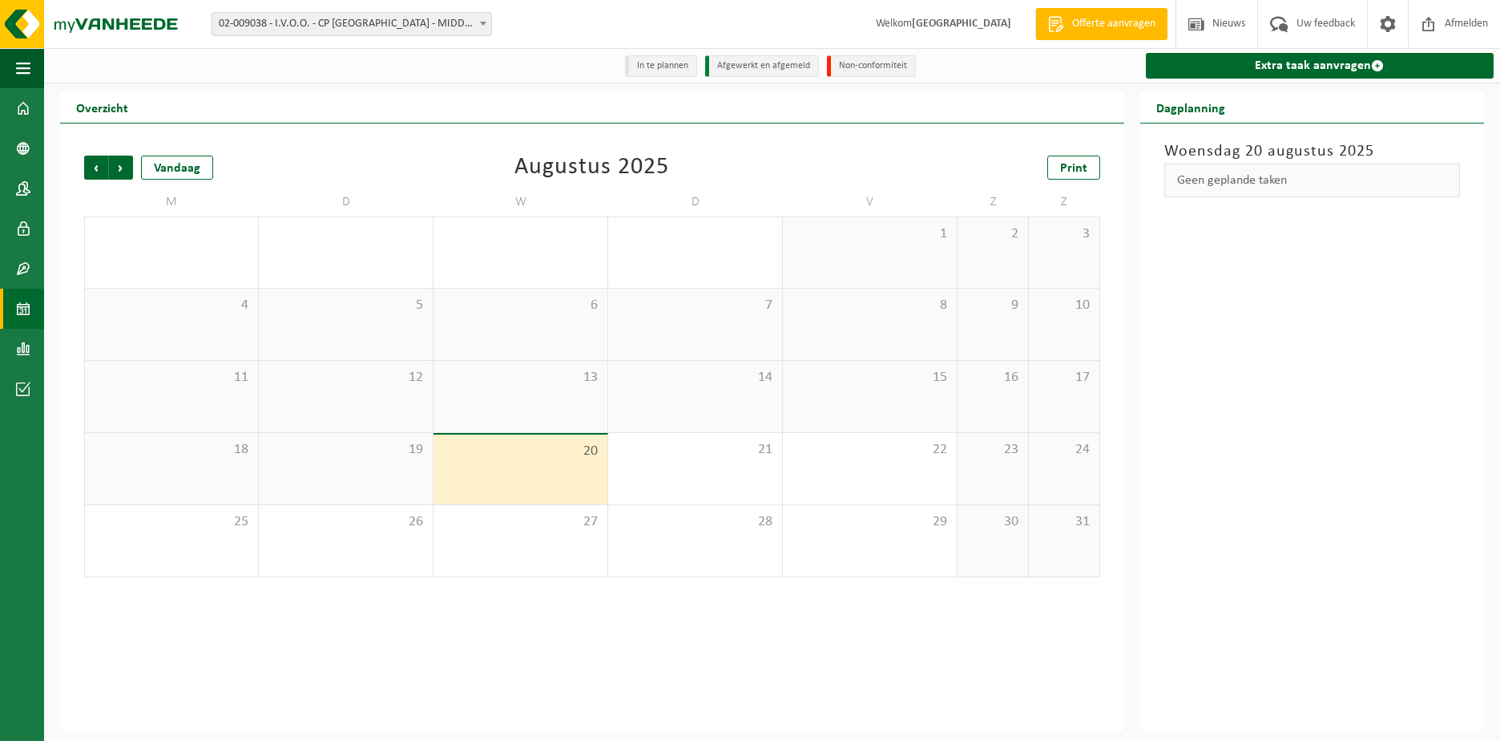
click at [670, 67] on li "In te plannen" at bounding box center [661, 66] width 72 height 22
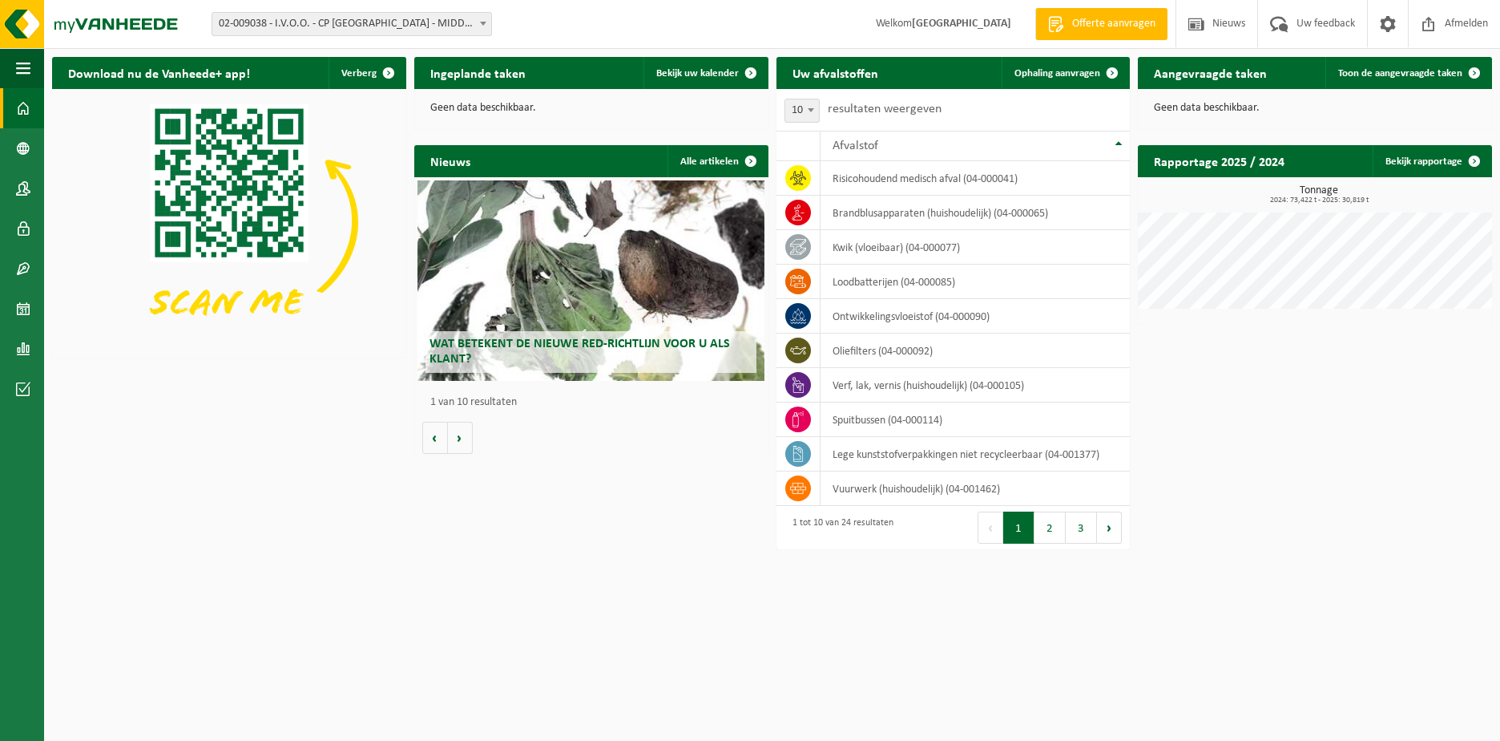
click at [1238, 77] on h2 "Aangevraagde taken" at bounding box center [1210, 72] width 145 height 31
click at [1084, 22] on span "Offerte aanvragen" at bounding box center [1113, 24] width 91 height 16
